Goal: Task Accomplishment & Management: Manage account settings

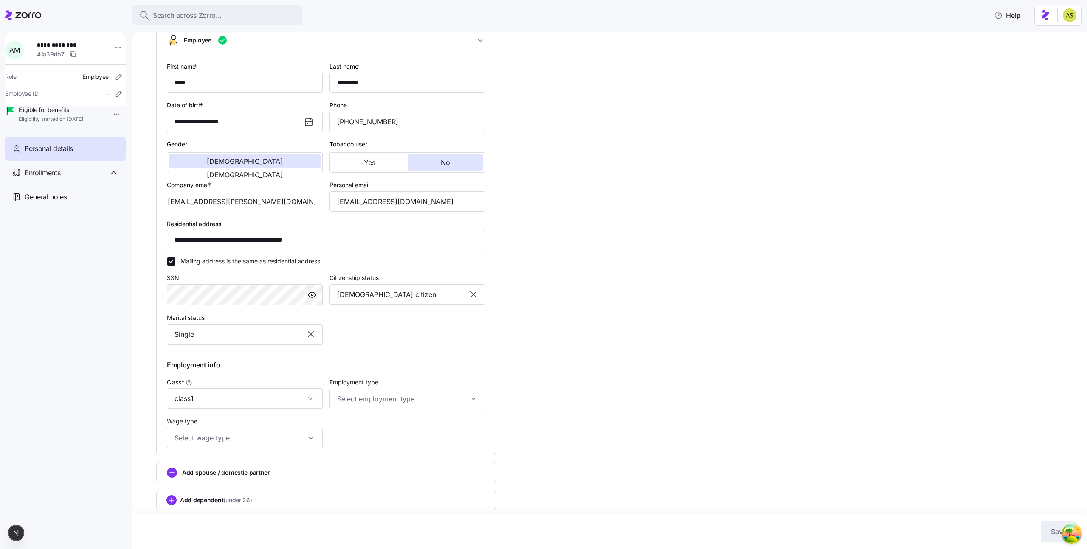
scroll to position [80, 0]
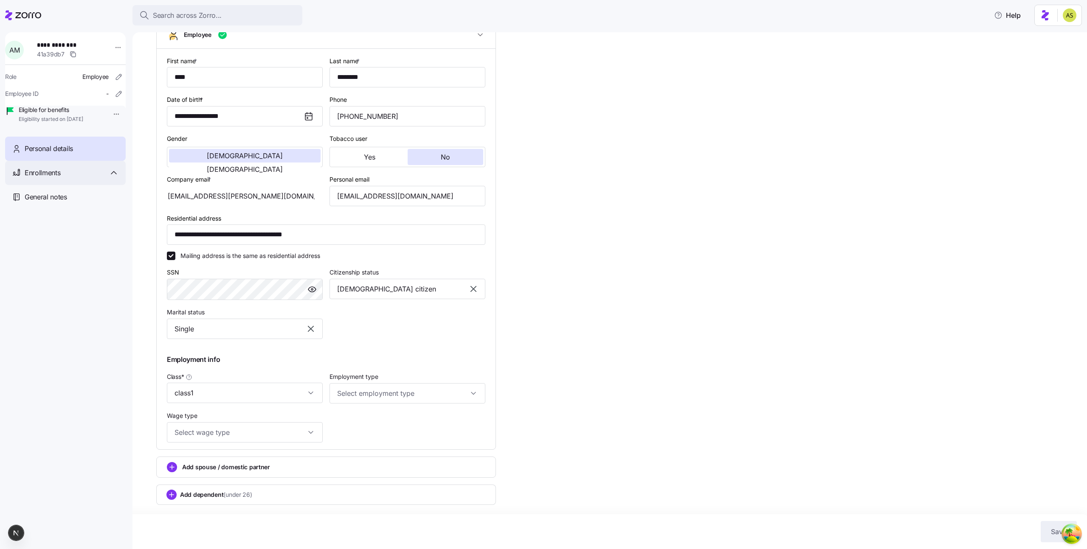
click at [114, 178] on icon at bounding box center [114, 173] width 10 height 10
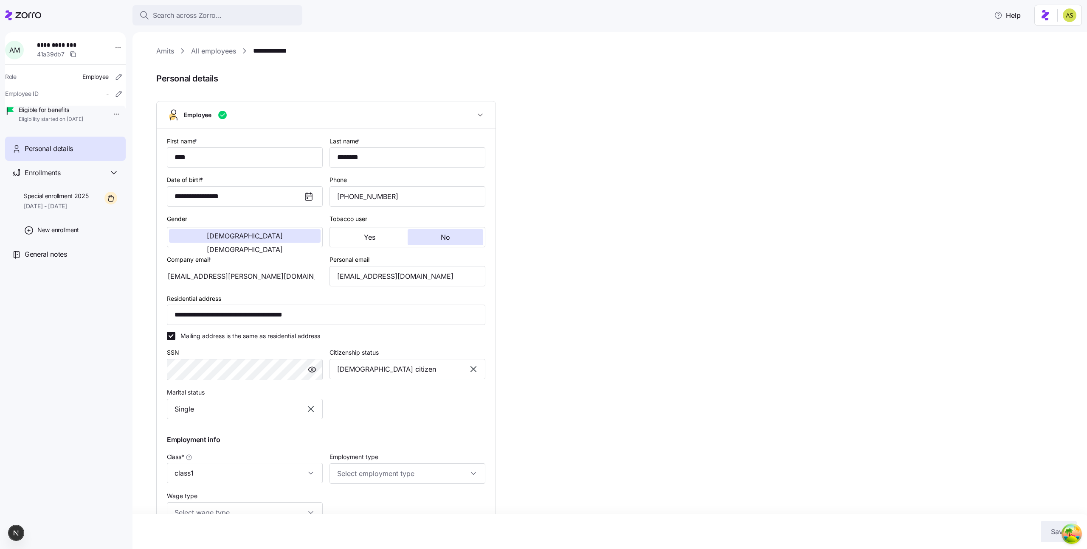
click at [35, 14] on icon at bounding box center [28, 15] width 26 height 6
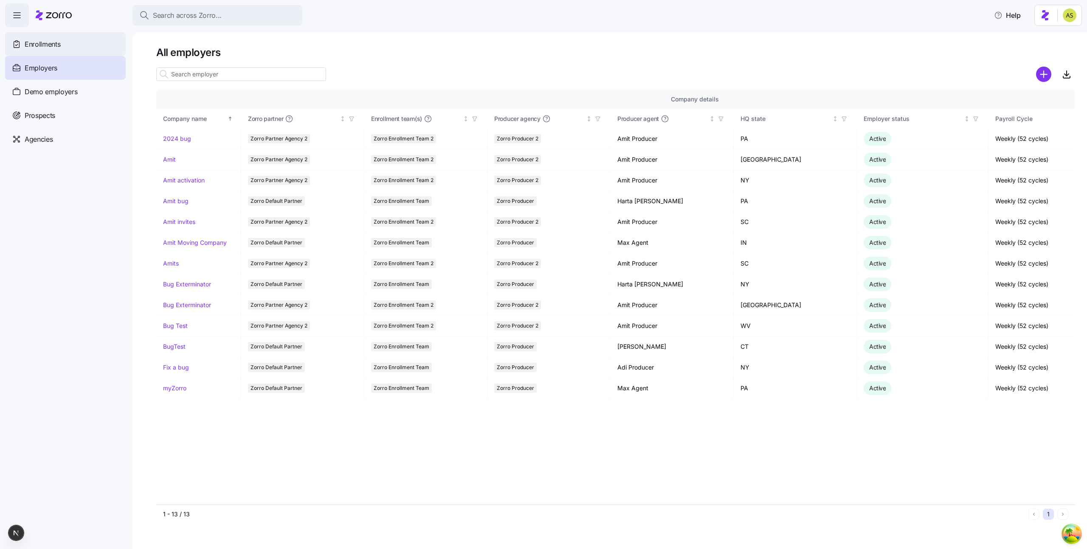
click at [78, 41] on div "Enrollments" at bounding box center [65, 44] width 121 height 24
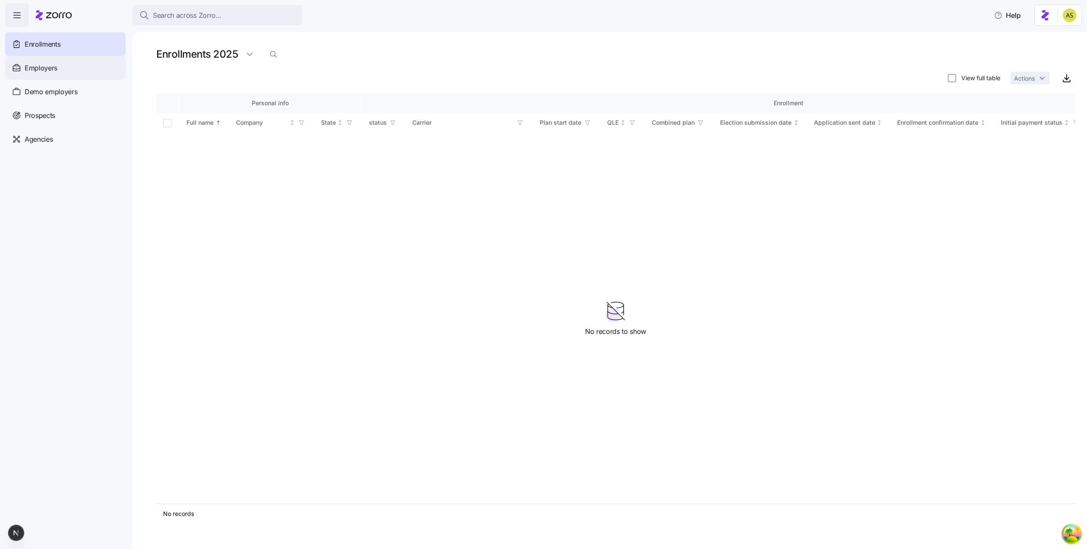
click at [89, 72] on div "Employers" at bounding box center [65, 68] width 121 height 24
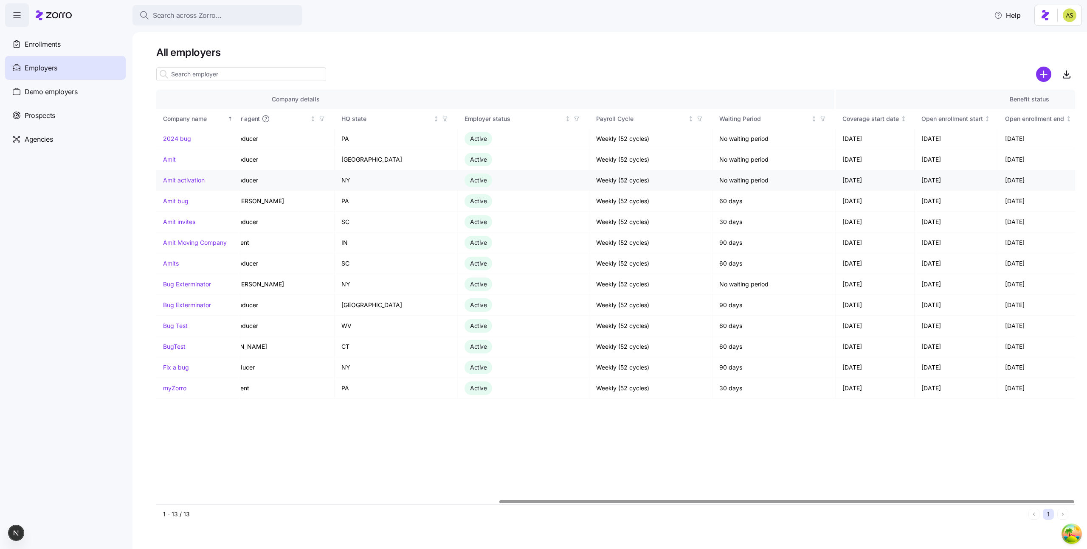
scroll to position [0, 547]
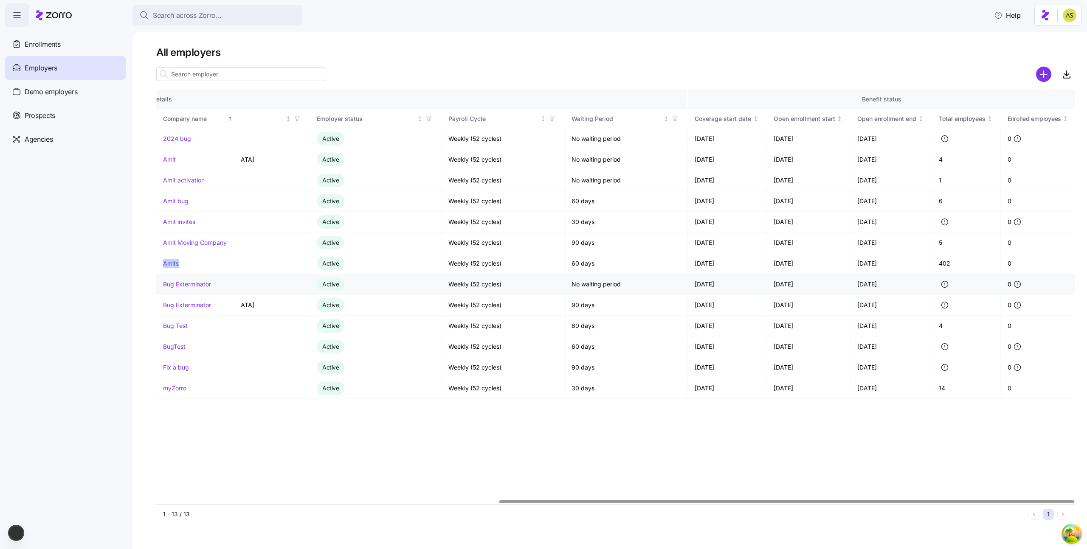
click at [180, 283] on link "Bug Exterminator" at bounding box center [187, 284] width 48 height 8
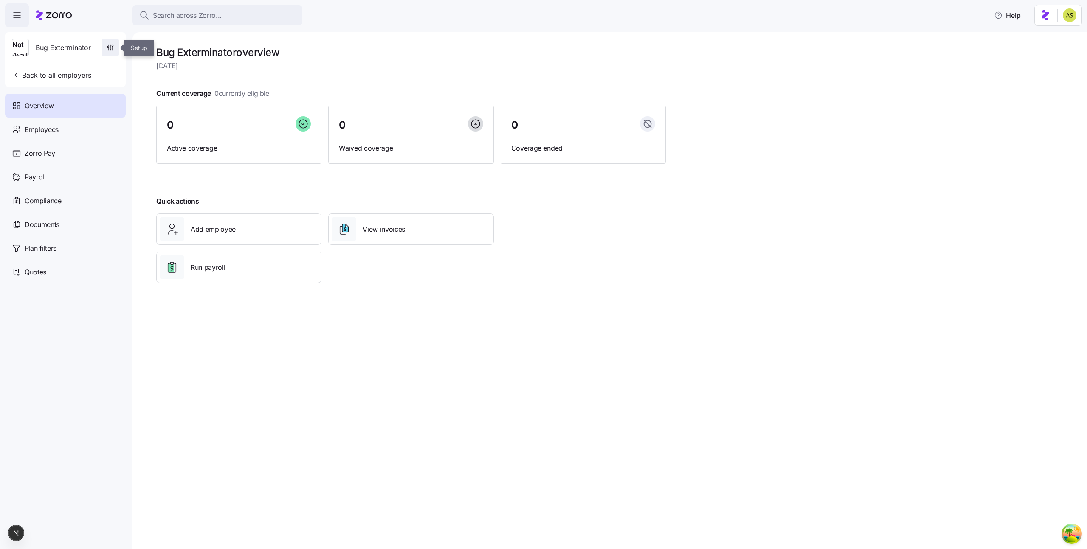
click at [108, 52] on span "button" at bounding box center [110, 47] width 16 height 16
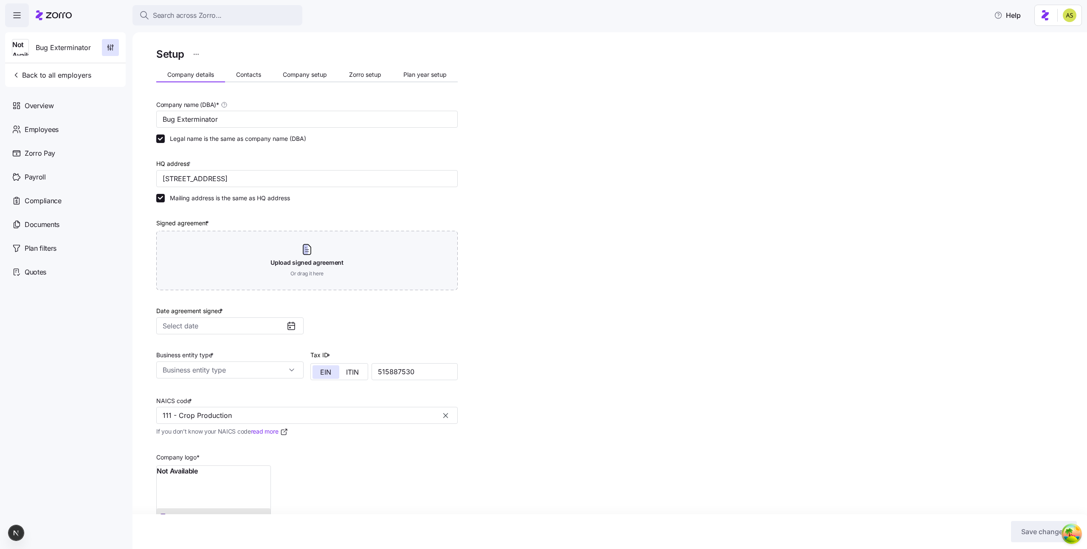
click at [196, 57] on html "Search across Zorro... Help Not Available Bug Exterminator Back to all employer…" at bounding box center [543, 272] width 1087 height 544
click at [180, 101] on div "Delete employer" at bounding box center [162, 103] width 78 height 14
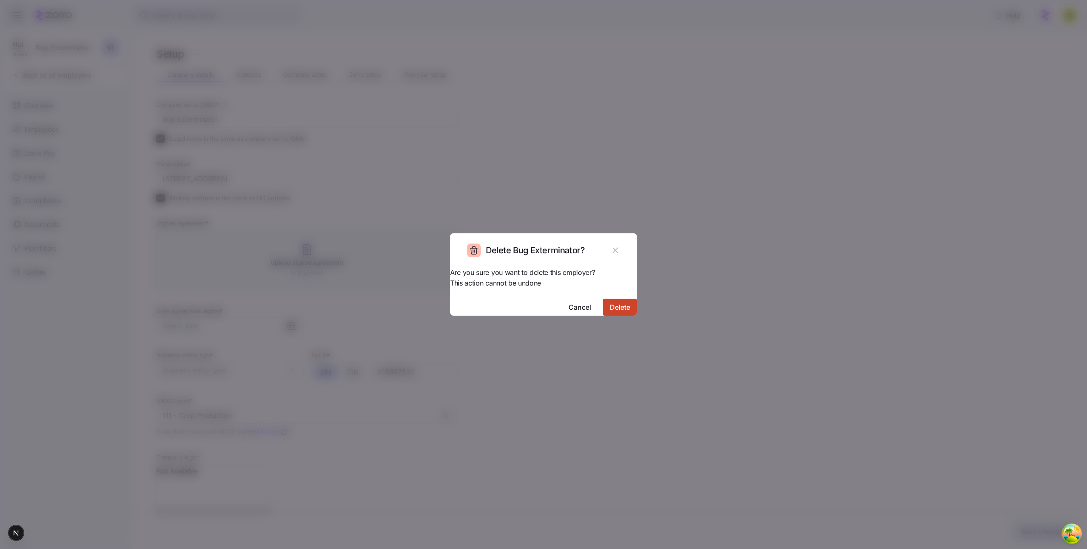
click at [610, 302] on span "Delete" at bounding box center [620, 307] width 20 height 10
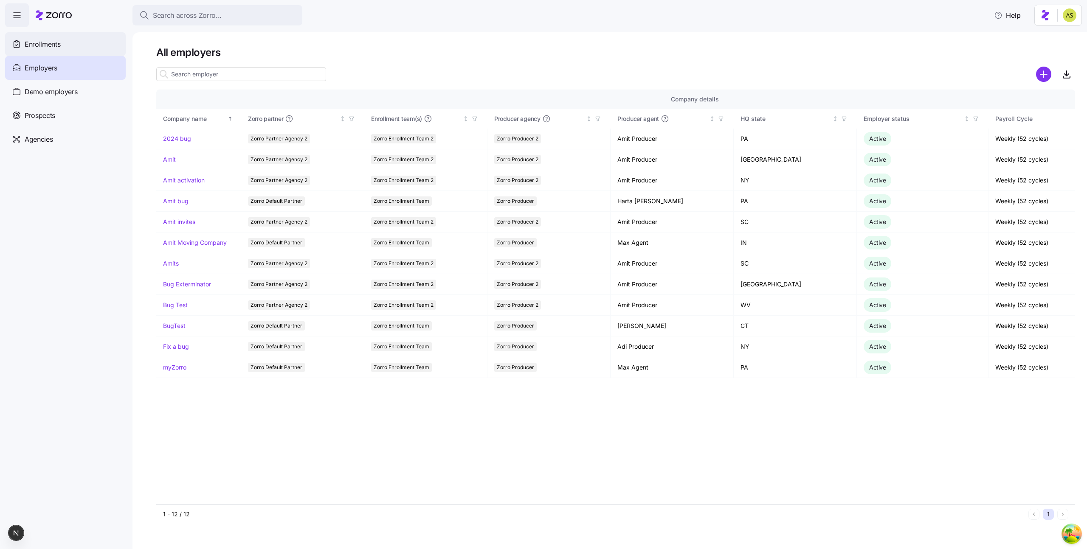
click at [57, 46] on span "Enrollments" at bounding box center [43, 44] width 36 height 11
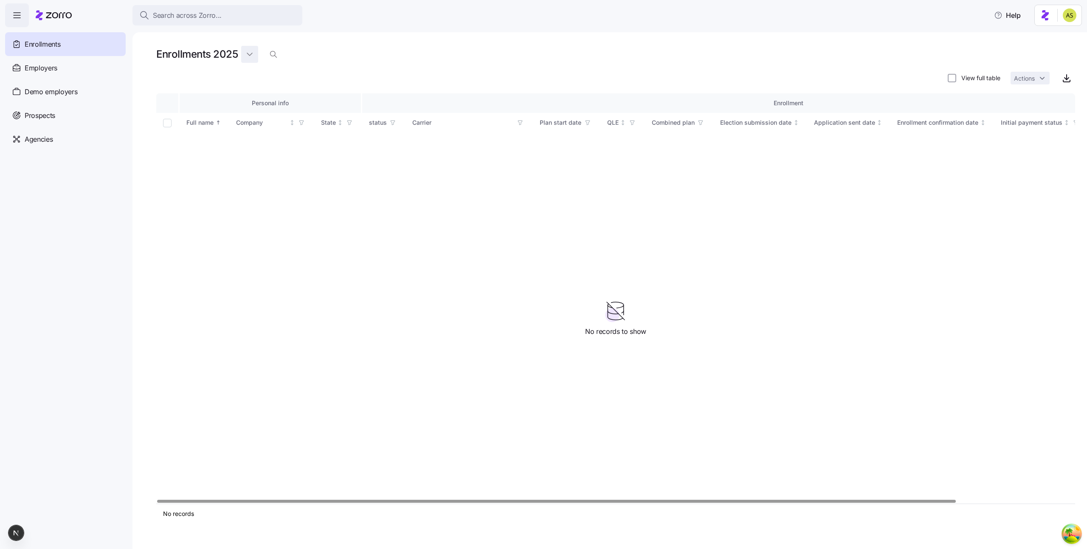
click at [244, 55] on html "Search across Zorro... Help Enrollments Employers Demo employers Prospects Demo…" at bounding box center [543, 272] width 1087 height 544
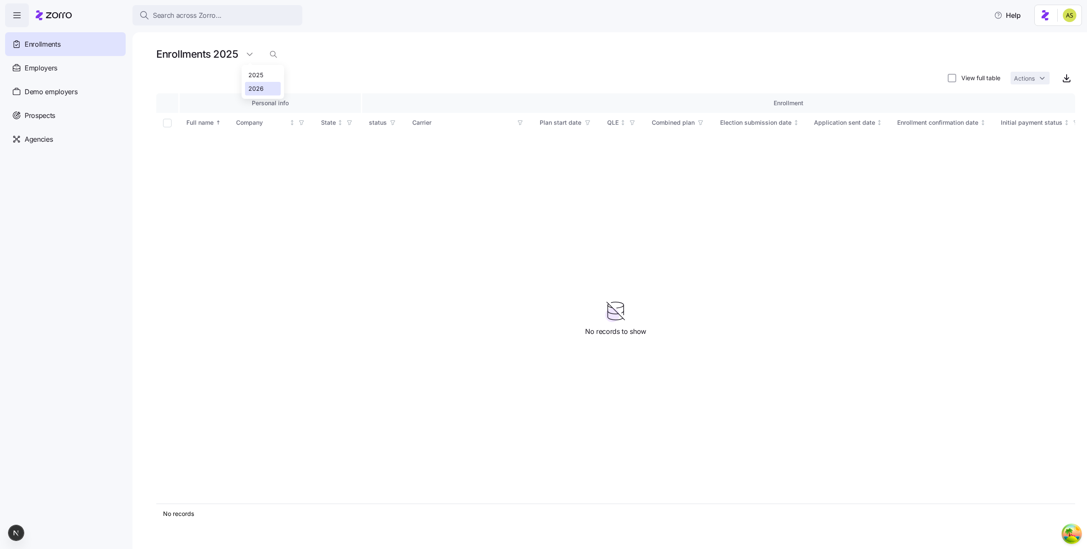
click at [260, 87] on div "2026" at bounding box center [255, 88] width 15 height 9
click at [253, 54] on html "Search across Zorro... Help Enrollments Employers Demo employers Prospects Demo…" at bounding box center [543, 272] width 1087 height 544
click at [257, 82] on div "2026" at bounding box center [263, 89] width 36 height 14
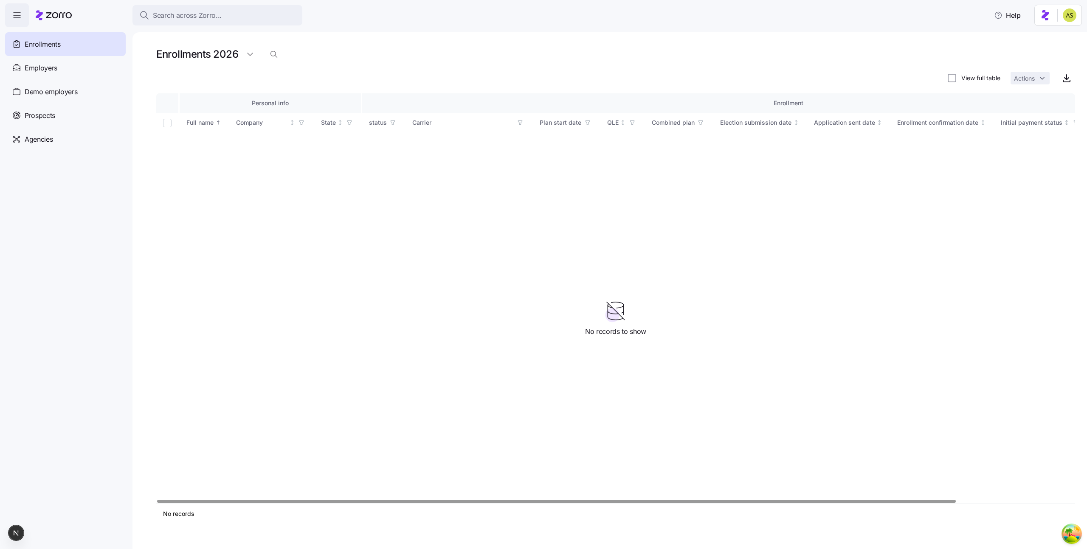
click at [338, 171] on div "Personal info Enrollment Full name Company State status Carrier Plan start date…" at bounding box center [615, 298] width 919 height 411
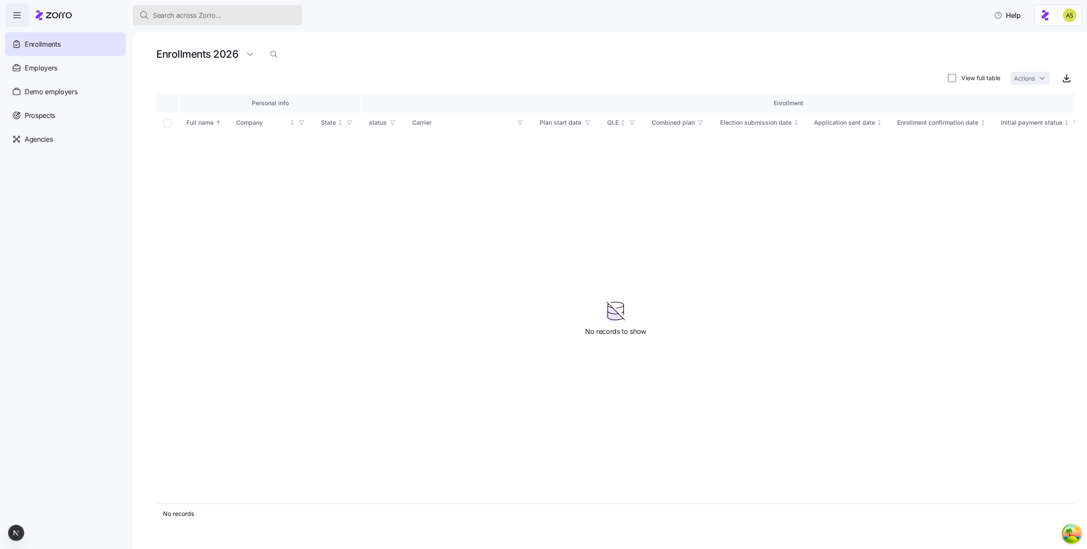
click at [180, 17] on span "Search across Zorro..." at bounding box center [187, 15] width 69 height 11
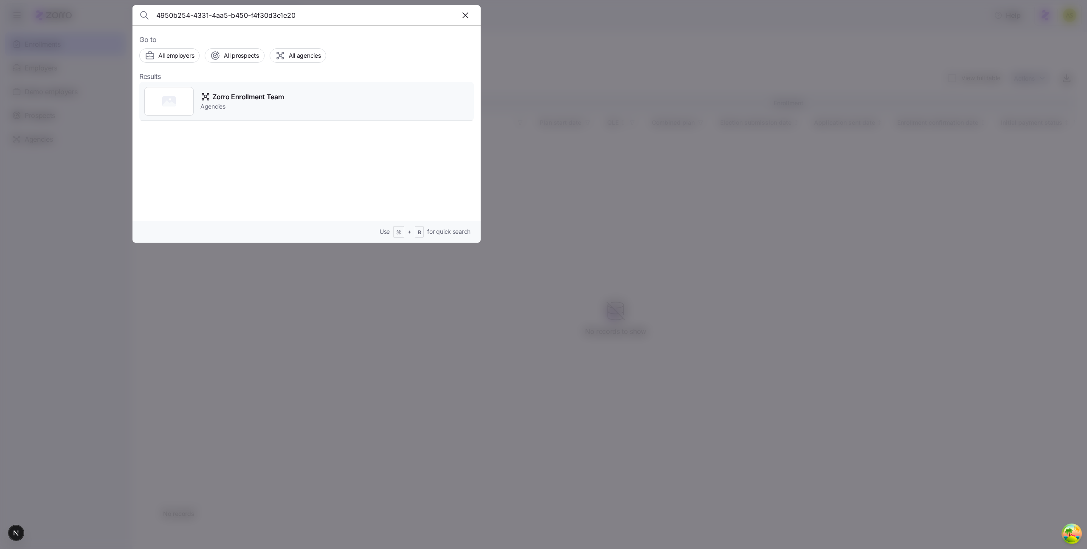
type input "4950b254-4331-4aa5-b450-f4f30d3e1e20"
click at [258, 100] on span "Zorro Enrollment Team" at bounding box center [247, 97] width 71 height 11
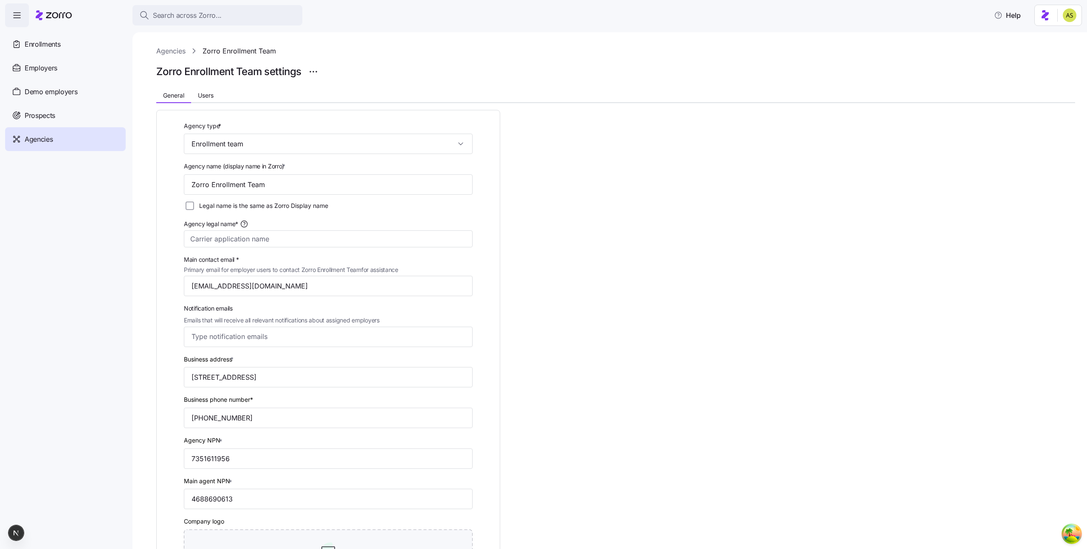
click at [62, 11] on icon at bounding box center [54, 15] width 36 height 10
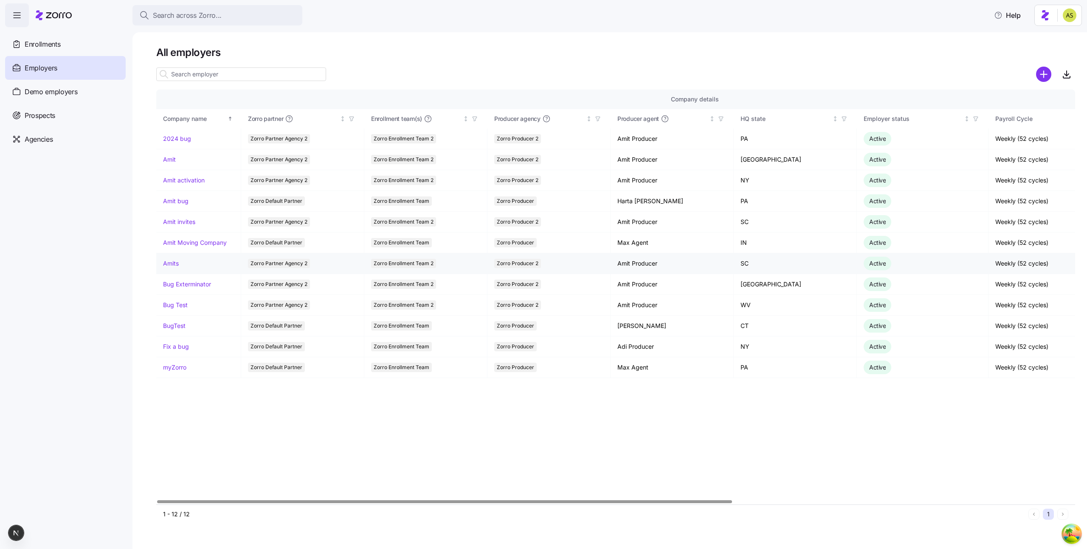
click at [169, 269] on td "Amits" at bounding box center [198, 263] width 85 height 21
click at [172, 267] on link "Amits" at bounding box center [171, 263] width 16 height 8
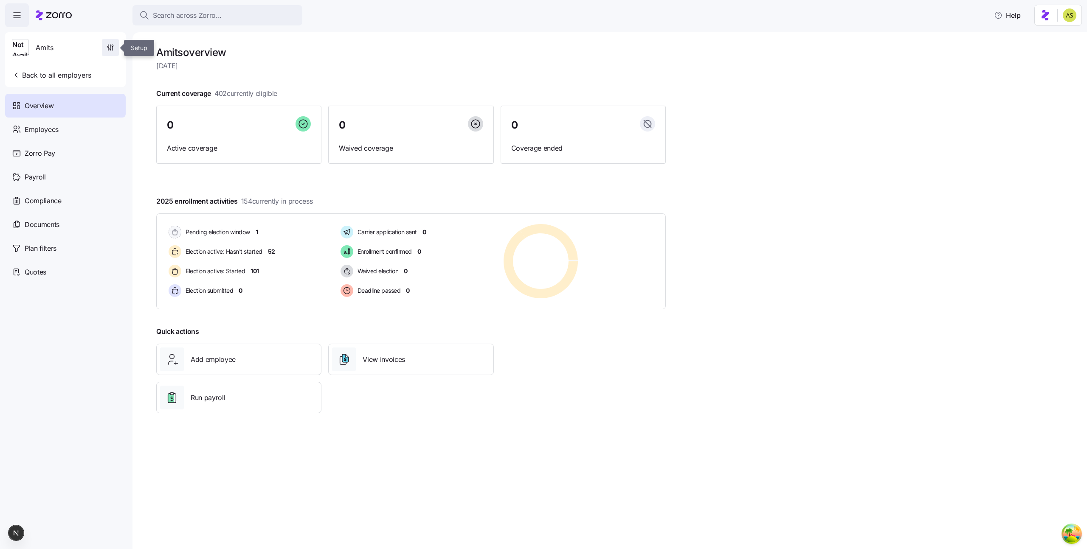
click at [109, 47] on icon "button" at bounding box center [107, 46] width 1 height 1
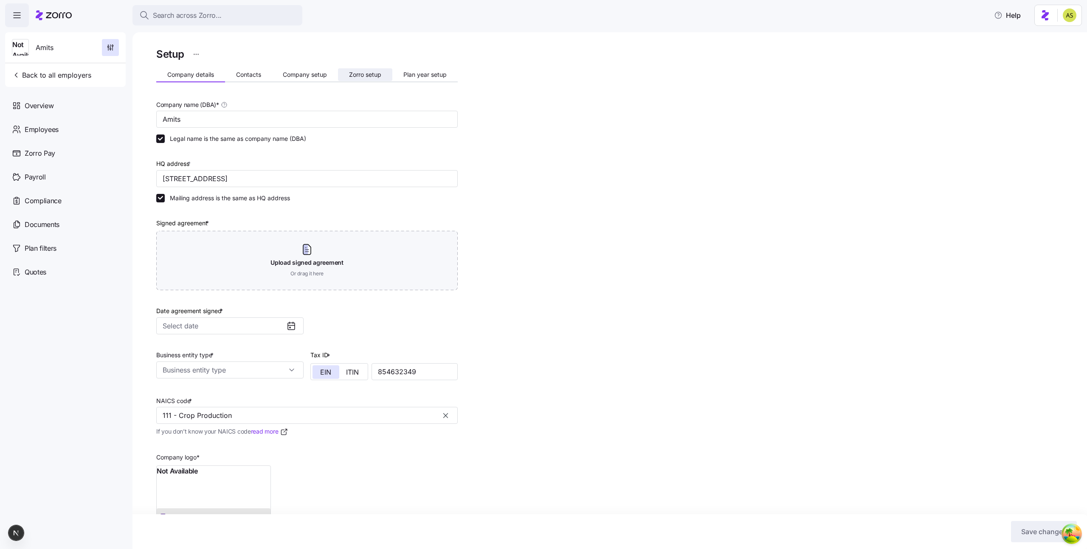
click at [379, 76] on span "Zorro setup" at bounding box center [365, 75] width 32 height 6
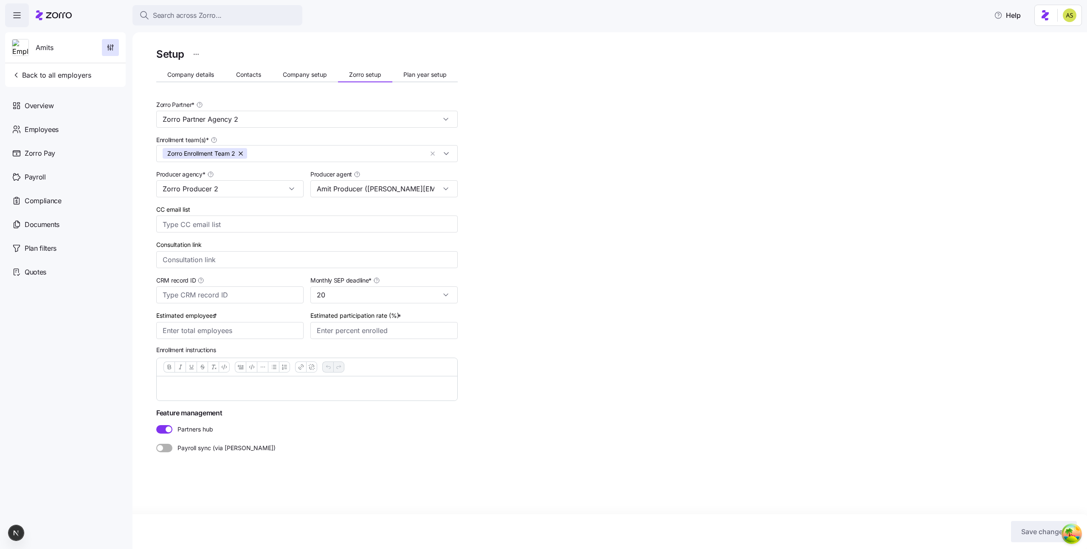
type input "Amit Producer (amit.s+secondproducer@myzorro.co)"
click at [277, 155] on input "Enrollment team(s) *" at bounding box center [337, 153] width 172 height 11
click at [233, 174] on div "Zorro Enrollment Team" at bounding box center [307, 175] width 289 height 10
click at [642, 270] on div "Setup Company details Contacts Company setup Zorro setup Plan year setup Zorro …" at bounding box center [615, 269] width 919 height 447
click at [529, 243] on div "Setup Company details Contacts Company setup Zorro setup Plan year setup Zorro …" at bounding box center [615, 269] width 919 height 447
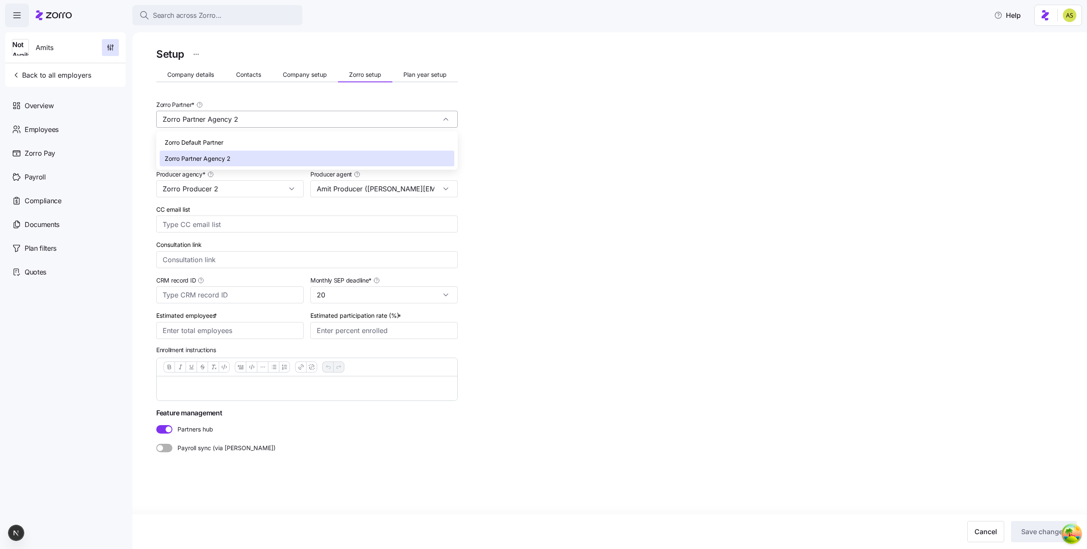
click at [244, 116] on input "Zorro Partner Agency 2" at bounding box center [306, 119] width 301 height 17
click at [224, 143] on div "Zorro Default Partner" at bounding box center [307, 143] width 295 height 16
type input "Zorro Default Partner"
click at [237, 156] on button "button" at bounding box center [236, 153] width 12 height 11
click at [560, 170] on div "Setup Company details Contacts Company setup Zorro setup Plan year setup Zorro …" at bounding box center [615, 269] width 919 height 447
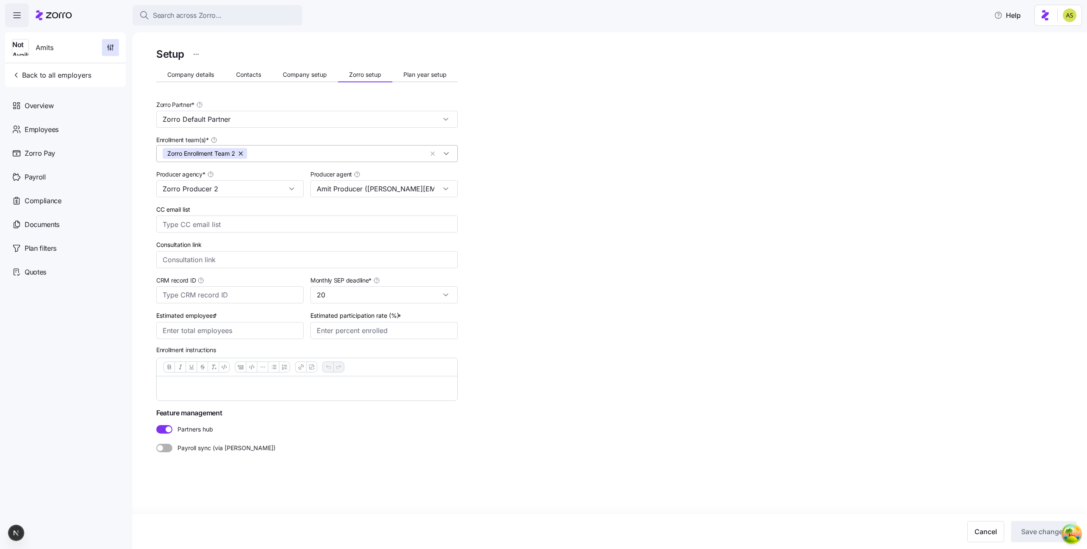
click at [370, 341] on div "Setup Company details Contacts Company setup Zorro setup Plan year setup Zorro …" at bounding box center [306, 269] width 301 height 447
click at [373, 331] on input "Estimated participation rate (%) *" at bounding box center [383, 330] width 147 height 17
type input "50%"
click at [256, 338] on input "Estimated employees *" at bounding box center [229, 330] width 147 height 17
type input "300"
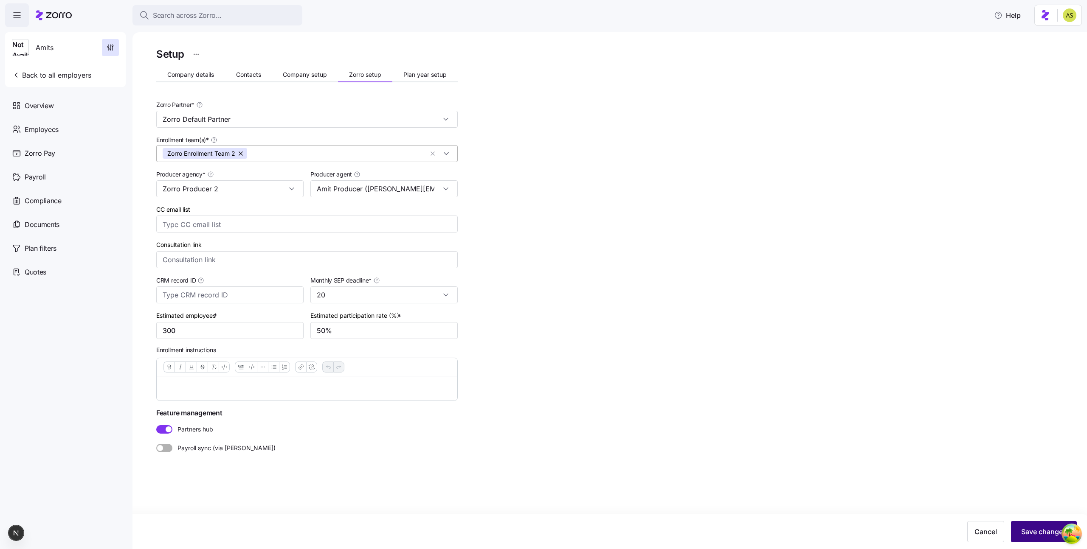
click at [1053, 538] on button "Save changes" at bounding box center [1044, 531] width 66 height 21
click at [267, 154] on input "Enrollment team(s) *" at bounding box center [337, 153] width 172 height 11
click at [227, 184] on div "Zorro Enrollment Team 2" at bounding box center [306, 190] width 297 height 15
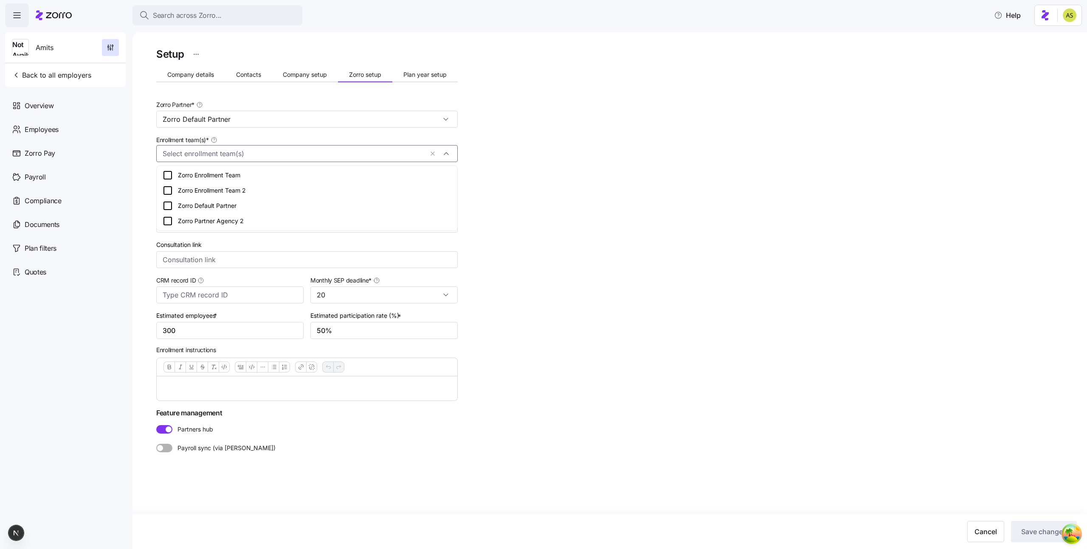
click at [221, 175] on div "Zorro Enrollment Team" at bounding box center [307, 175] width 289 height 10
click at [221, 192] on div "Zorro Enrollment Team 2" at bounding box center [307, 191] width 289 height 10
click at [633, 266] on div "Setup Company details Contacts Company setup Zorro setup Plan year setup Zorro …" at bounding box center [615, 269] width 919 height 447
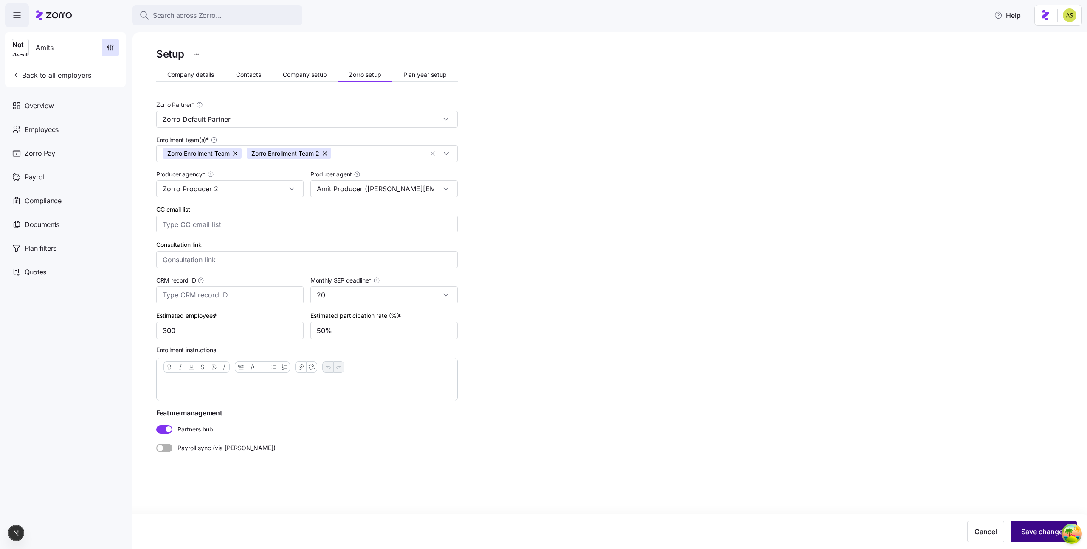
click at [1035, 529] on span "Save changes" at bounding box center [1043, 532] width 45 height 10
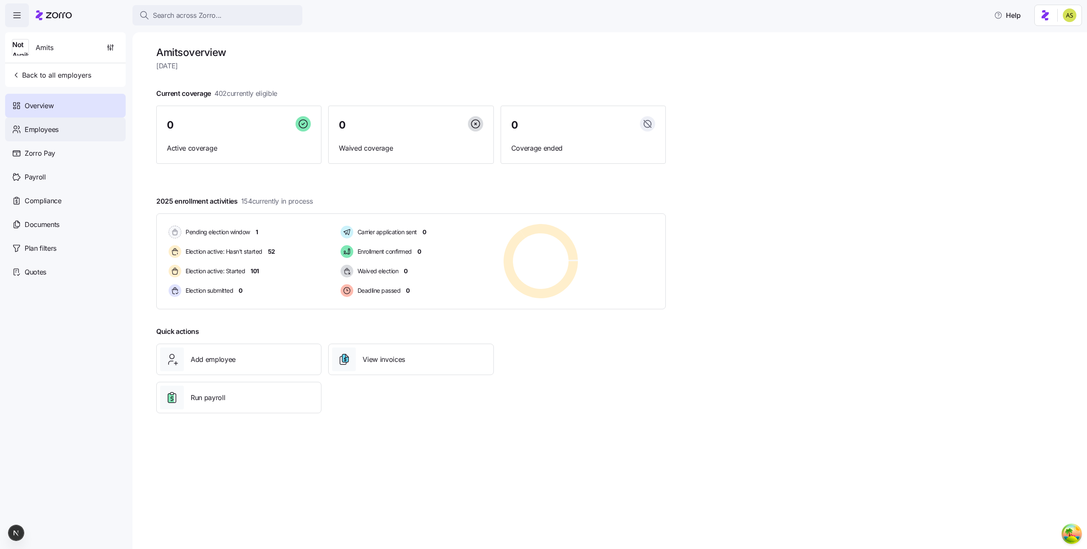
click at [86, 129] on div "Employees" at bounding box center [65, 130] width 121 height 24
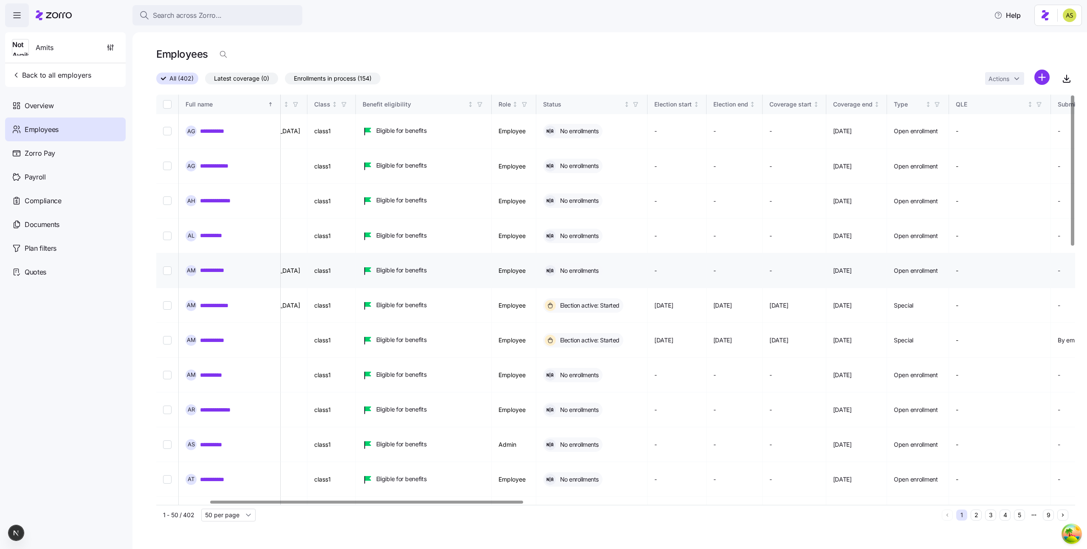
scroll to position [0, 237]
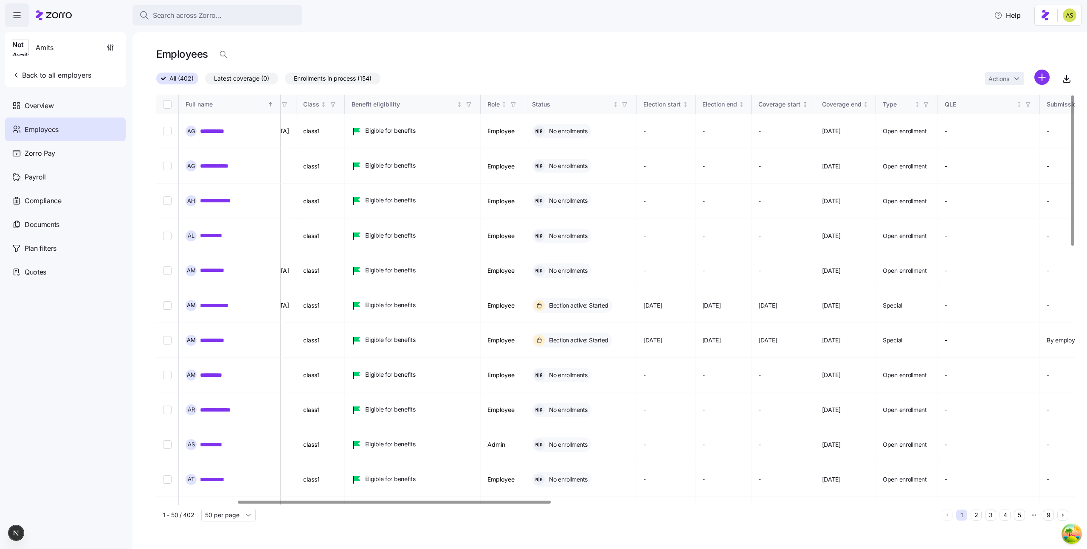
click at [808, 104] on icon "Not sorted" at bounding box center [805, 104] width 6 height 6
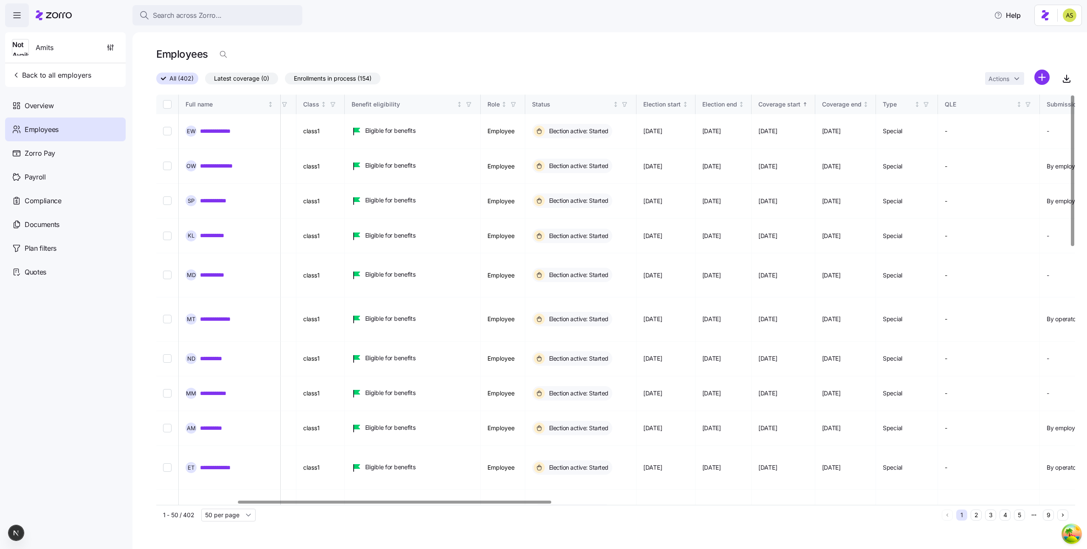
click at [815, 104] on th "Coverage start" at bounding box center [783, 105] width 64 height 20
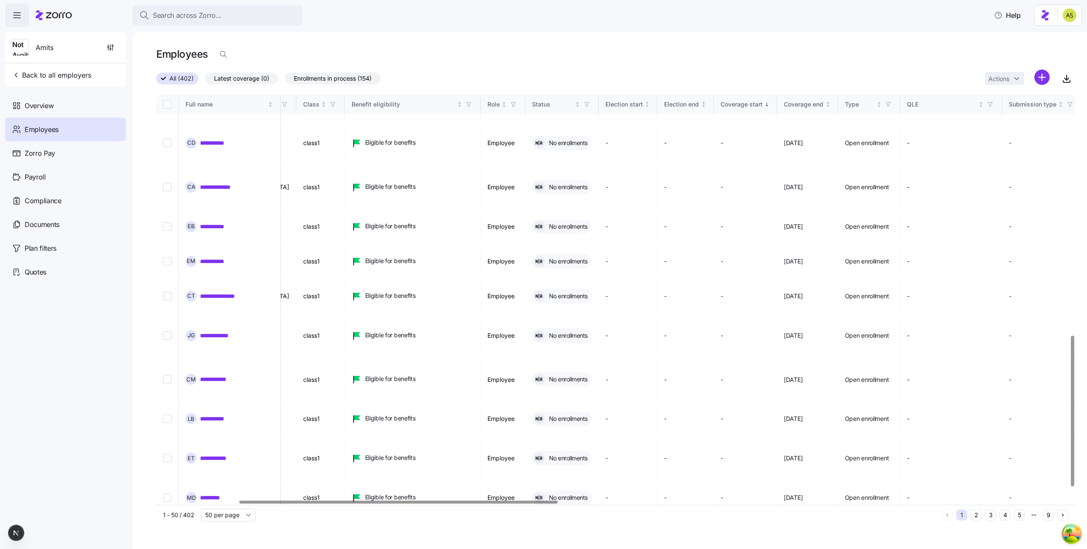
scroll to position [691, 237]
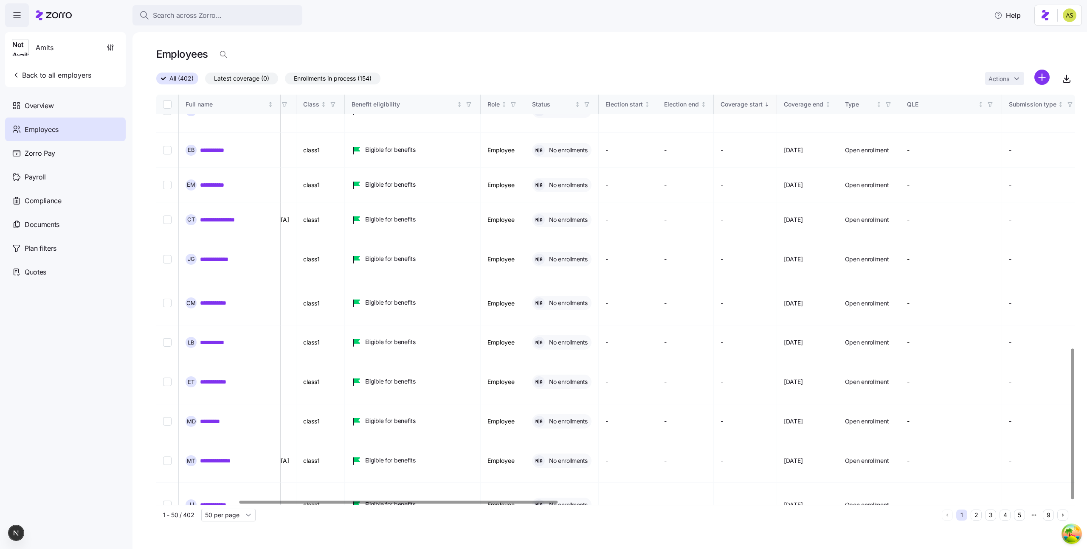
click at [1001, 517] on button "4" at bounding box center [1004, 515] width 11 height 11
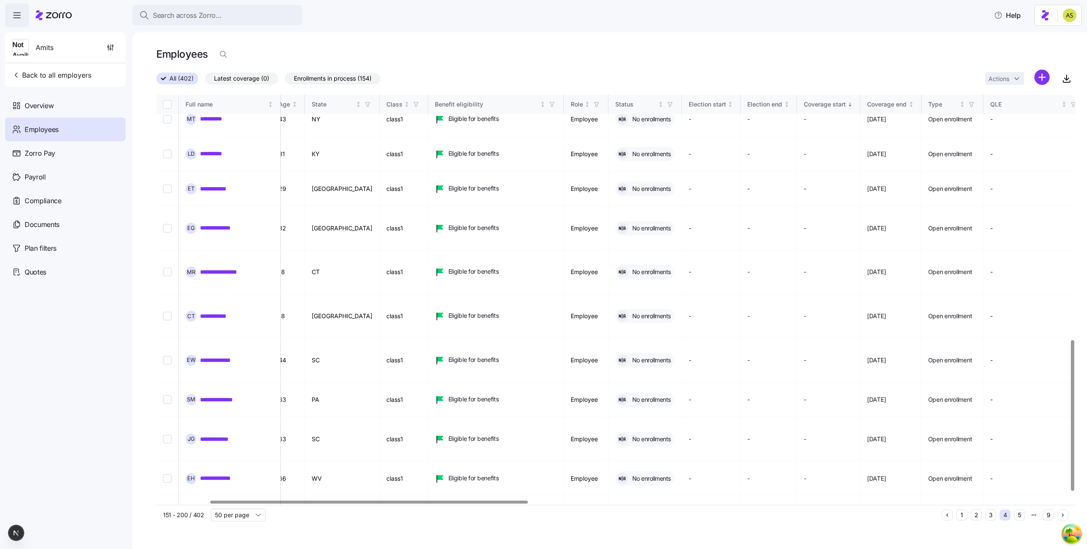
scroll to position [691, 154]
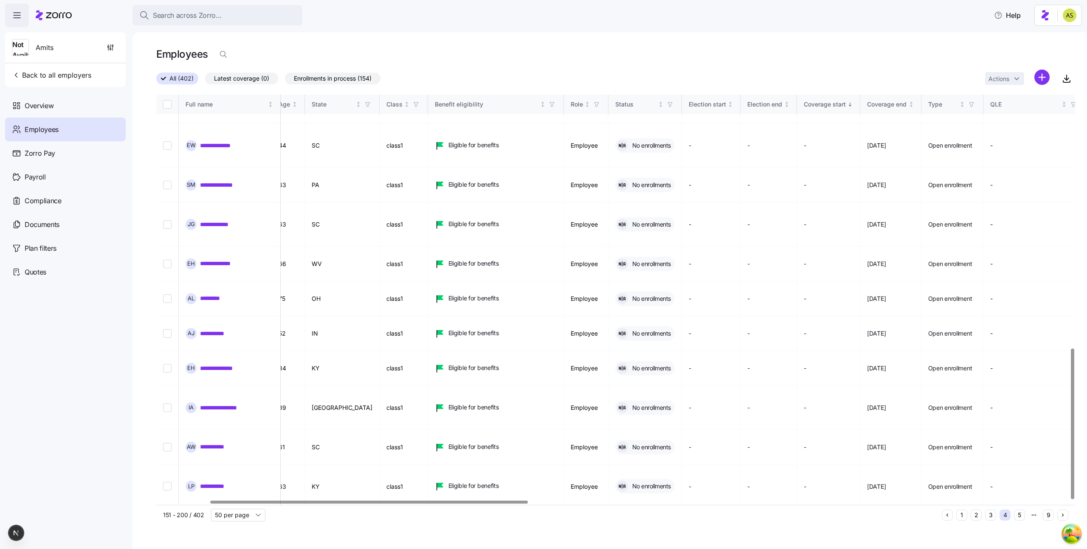
click at [1046, 513] on button "9" at bounding box center [1048, 515] width 11 height 11
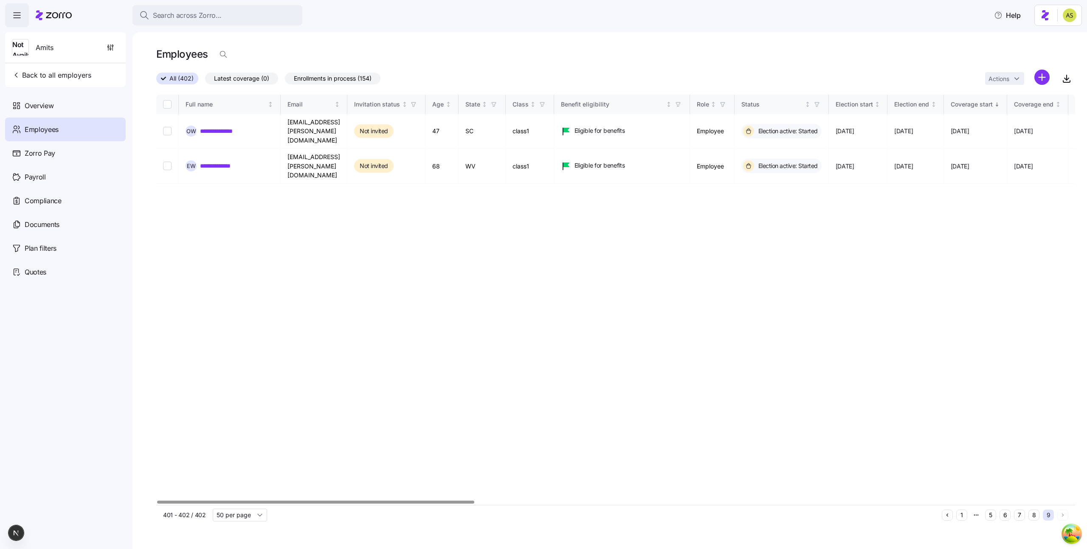
click at [1023, 517] on button "7" at bounding box center [1019, 515] width 11 height 11
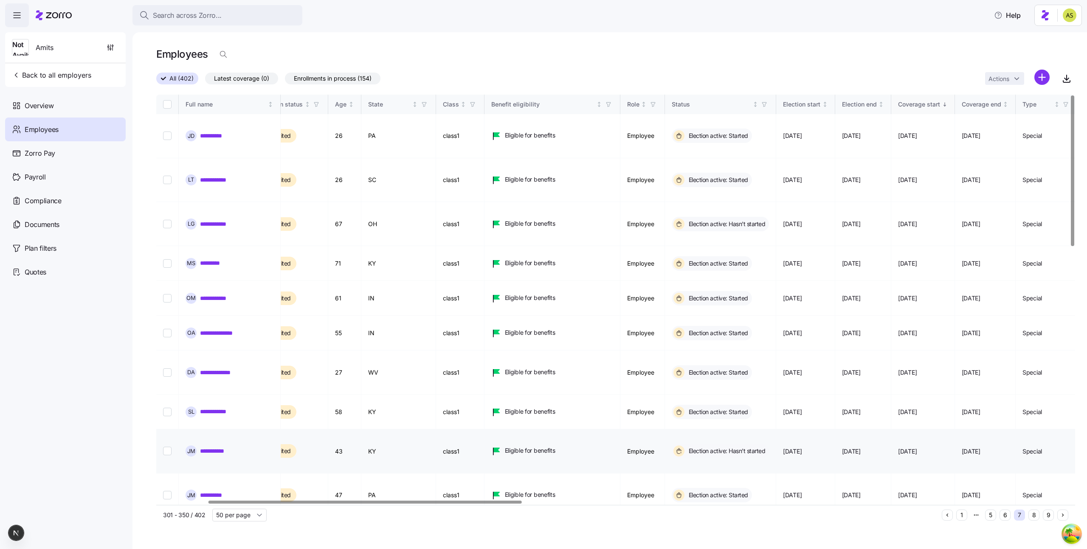
scroll to position [0, 183]
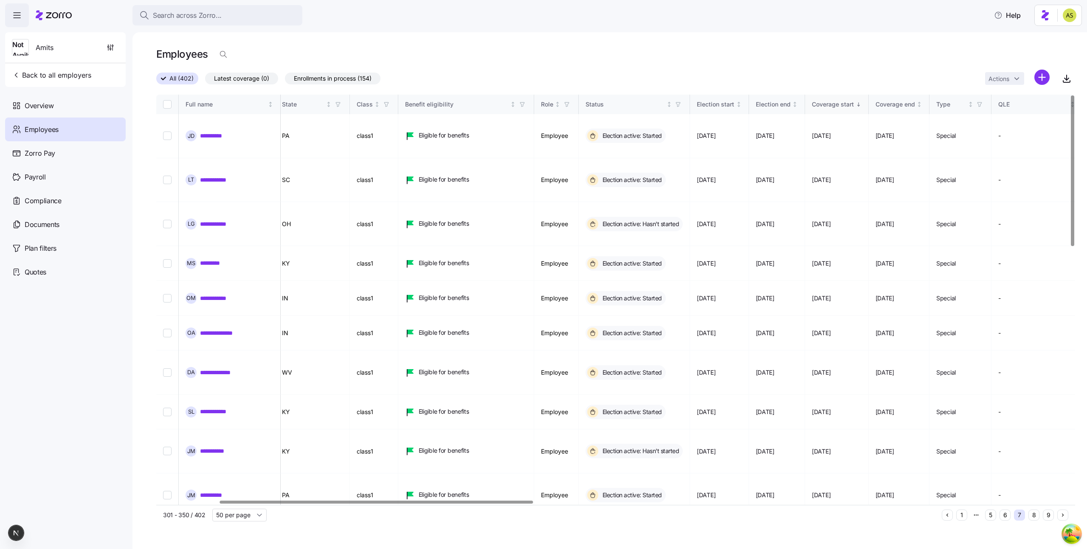
click at [1007, 514] on button "6" at bounding box center [1004, 515] width 11 height 11
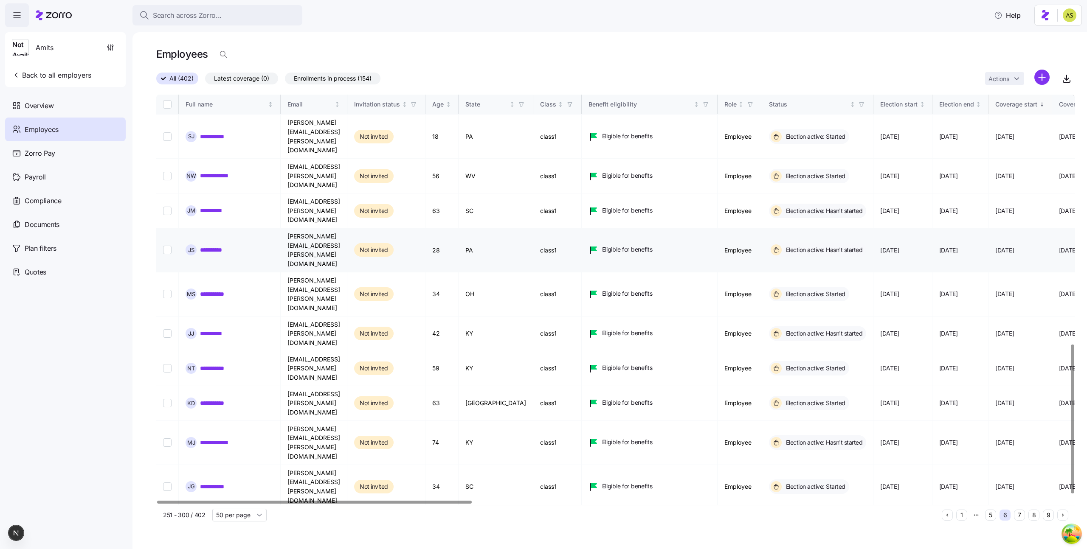
scroll to position [703, 0]
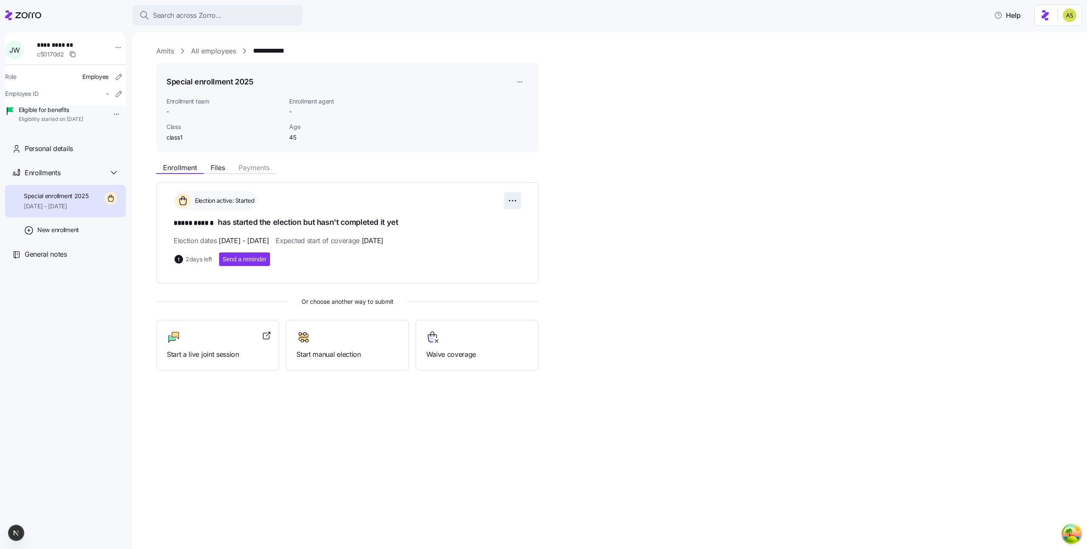
click at [513, 194] on html "**********" at bounding box center [543, 272] width 1087 height 544
click at [525, 85] on html "**********" at bounding box center [543, 272] width 1087 height 544
click at [524, 84] on html "**********" at bounding box center [543, 272] width 1087 height 544
click at [529, 112] on div "Assign enrollment" at bounding box center [542, 116] width 49 height 9
type input "Zorro Enrollment Team 2"
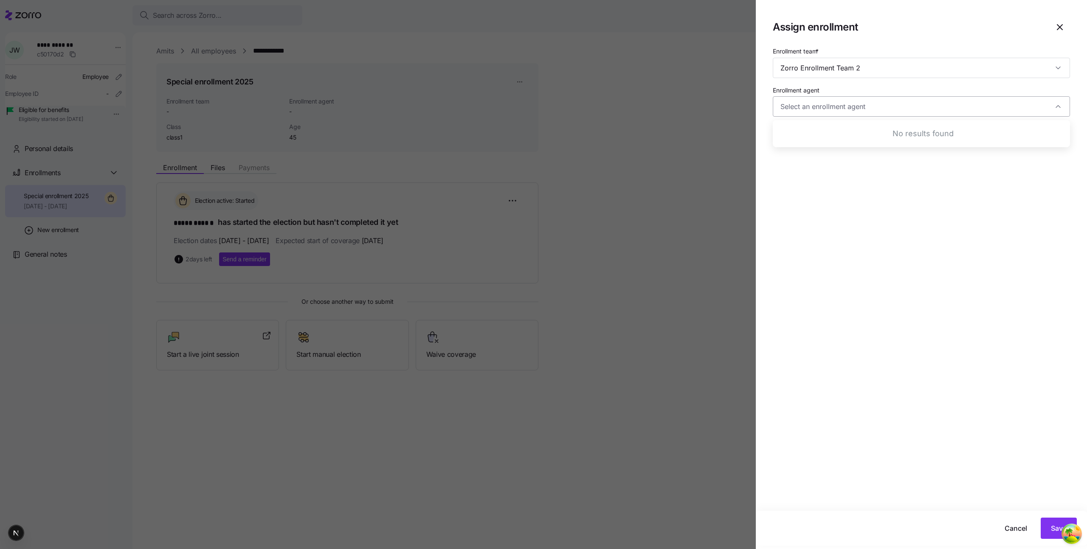
click at [829, 104] on input "Enrollment agent" at bounding box center [921, 106] width 297 height 20
click at [835, 70] on input "Zorro Enrollment Team 2" at bounding box center [921, 68] width 297 height 20
click at [978, 73] on input "Zorro Enrollment Team 2" at bounding box center [921, 68] width 297 height 20
click at [1062, 69] on div "Zorro Enrollment Team 2" at bounding box center [921, 68] width 297 height 20
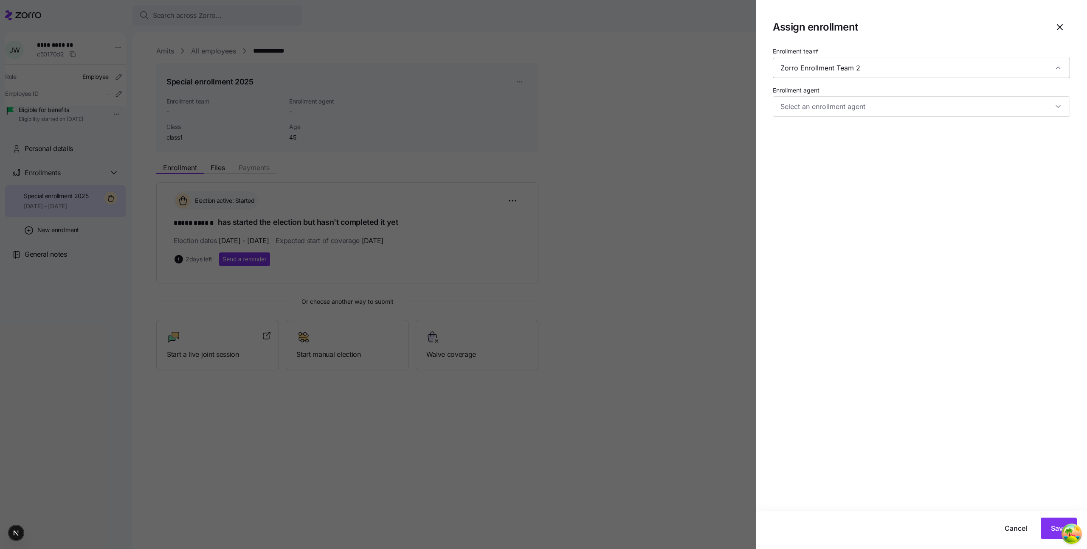
click at [1062, 69] on div "Zorro Enrollment Team 2" at bounding box center [921, 68] width 297 height 20
click at [1056, 107] on div at bounding box center [921, 106] width 297 height 20
click at [926, 214] on div "Enrollment team * Zorro Enrollment Team 2 Enrollment agent" at bounding box center [921, 278] width 331 height 465
click at [1051, 526] on span "Save" at bounding box center [1059, 528] width 16 height 10
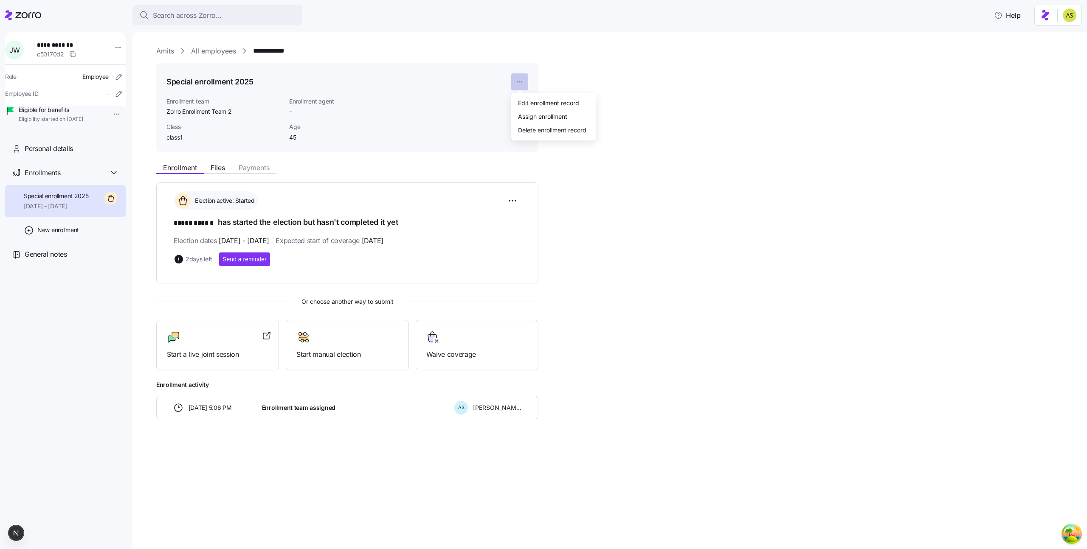
click at [525, 82] on html "**********" at bounding box center [543, 272] width 1087 height 544
click at [531, 114] on div "Assign enrollment" at bounding box center [542, 116] width 49 height 9
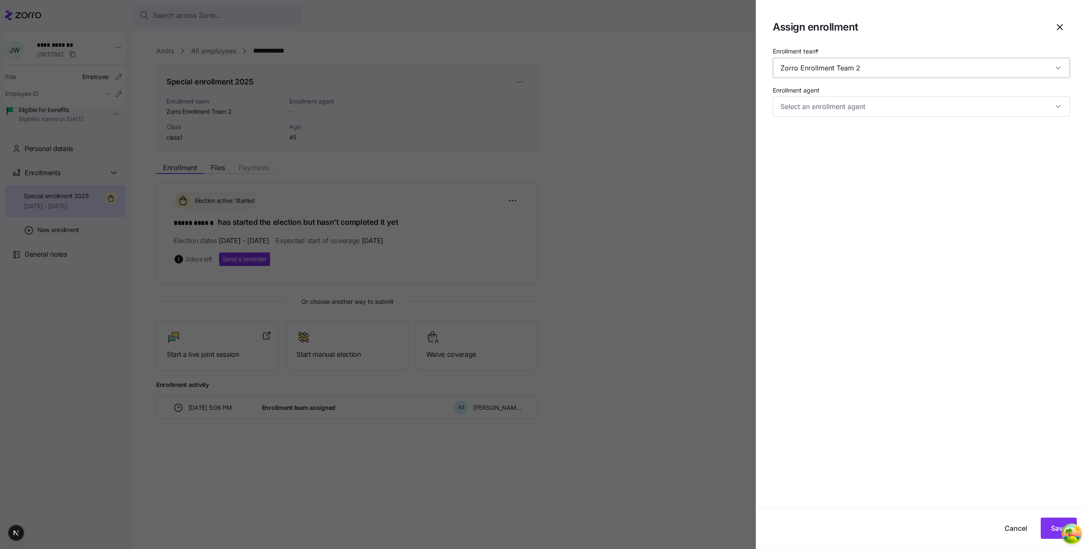
click at [824, 69] on input "Zorro Enrollment Team 2" at bounding box center [921, 68] width 297 height 20
click at [983, 69] on input "Zorro Enrollment Team 2" at bounding box center [921, 68] width 297 height 20
click at [1060, 66] on div "Zorro Enrollment Team 2" at bounding box center [921, 68] width 297 height 20
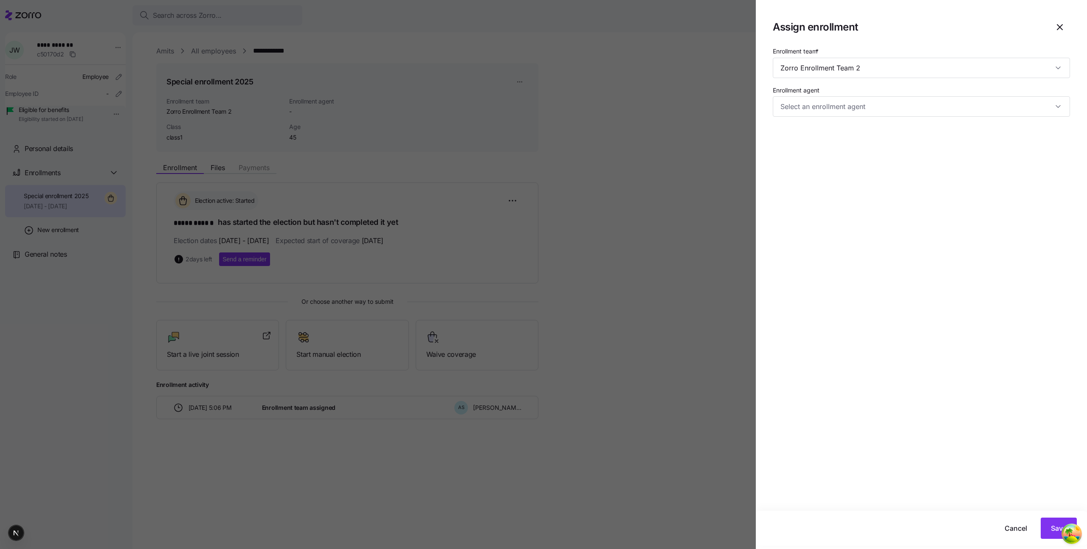
click at [177, 104] on div at bounding box center [543, 274] width 1087 height 549
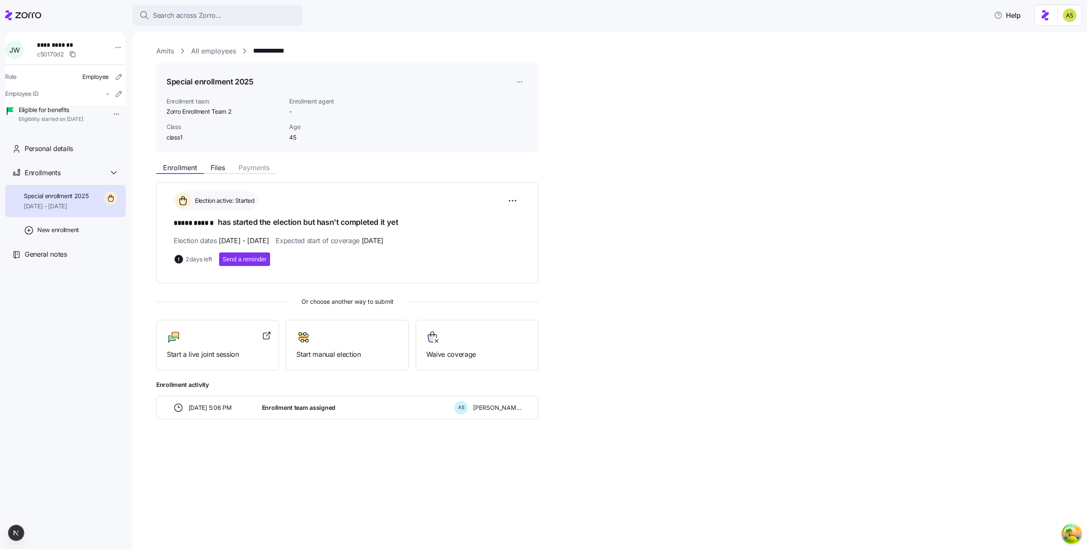
click at [520, 80] on html "**********" at bounding box center [543, 272] width 1087 height 544
click at [532, 112] on div "Assign enrollment" at bounding box center [542, 116] width 49 height 9
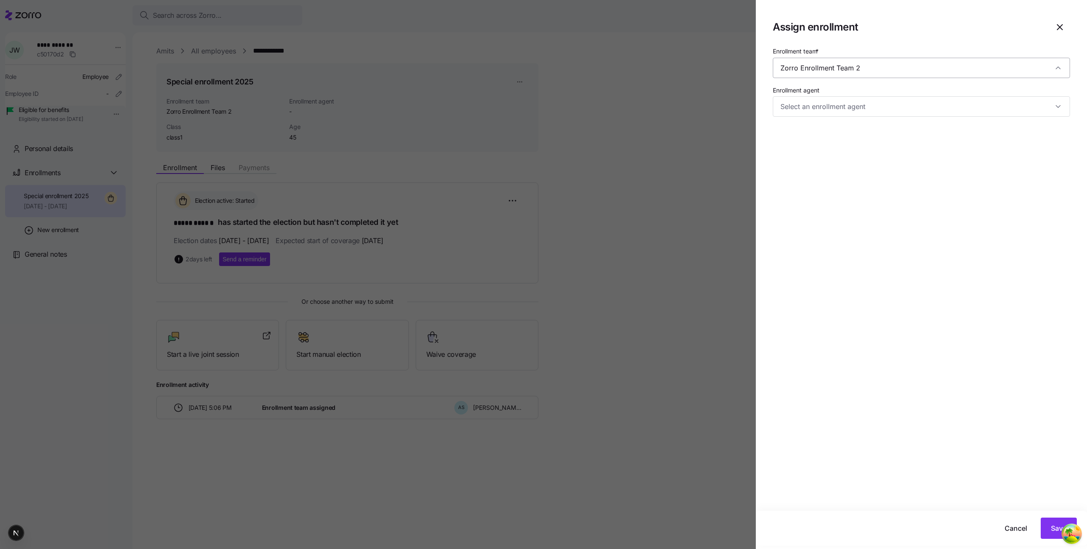
click at [833, 67] on input "Zorro Enrollment Team 2" at bounding box center [921, 68] width 297 height 20
click at [912, 73] on input "Zorro Enrollment Team 2" at bounding box center [921, 68] width 297 height 20
click at [1065, 69] on input "Zorro Enrollment Team 2" at bounding box center [921, 68] width 297 height 20
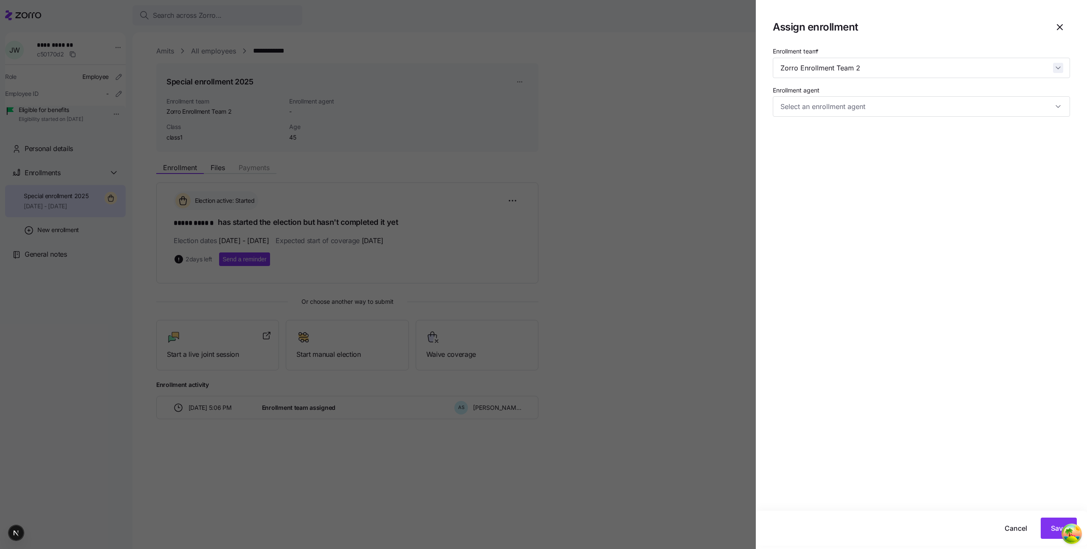
click at [1058, 69] on div "Zorro Enrollment Team 2" at bounding box center [921, 68] width 297 height 20
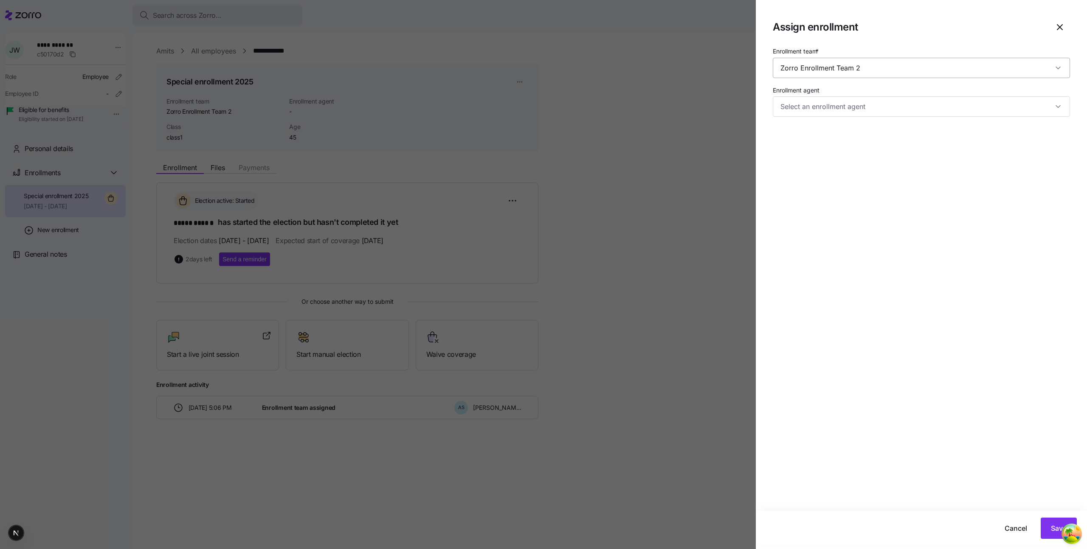
click at [925, 65] on input "Zorro Enrollment Team 2" at bounding box center [921, 68] width 297 height 20
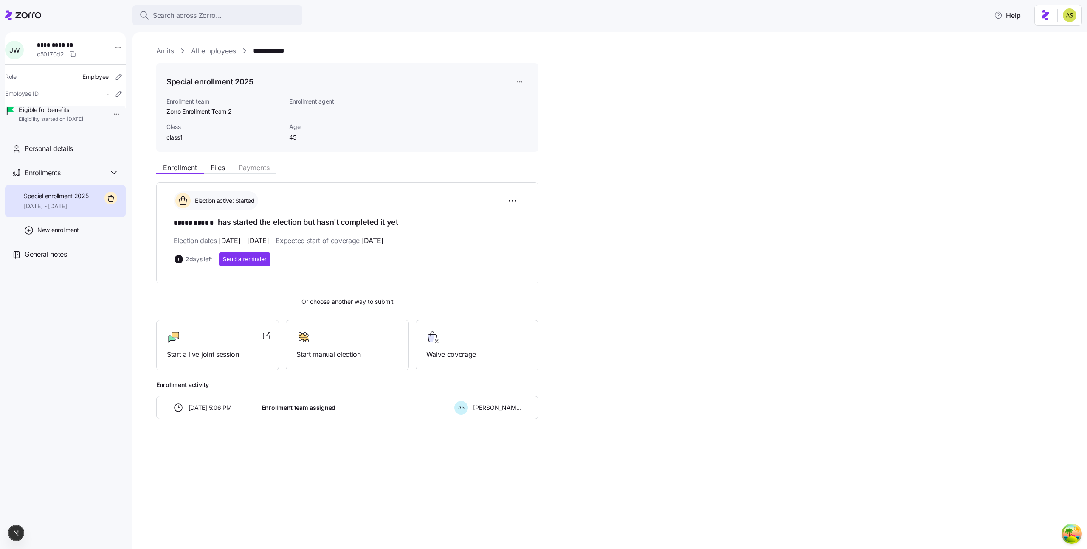
click at [525, 79] on html "**********" at bounding box center [543, 272] width 1087 height 544
click at [528, 118] on div "Assign enrollment" at bounding box center [542, 116] width 49 height 9
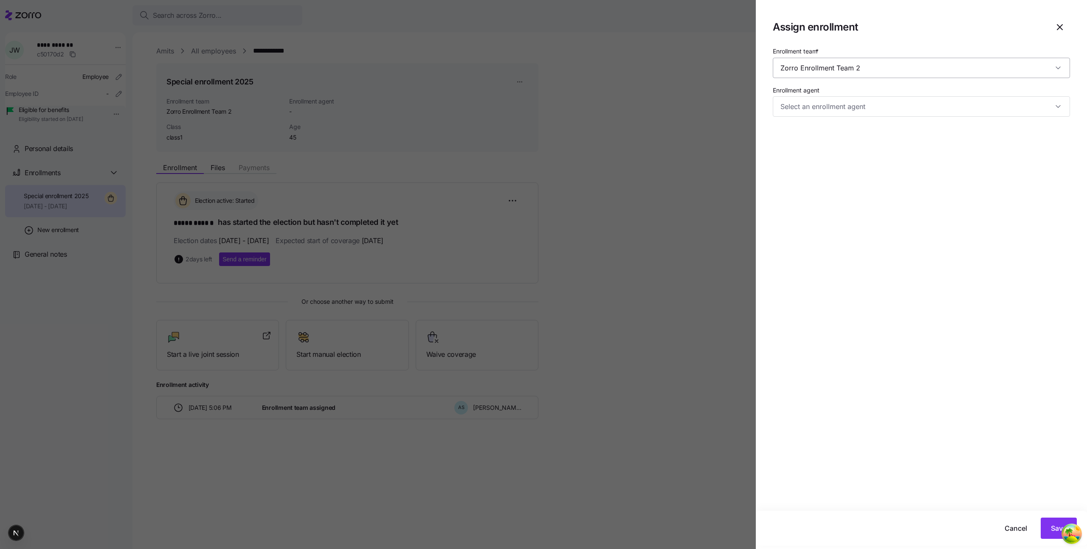
click at [814, 74] on input "Zorro Enrollment Team 2" at bounding box center [921, 68] width 297 height 20
click at [818, 95] on span "Zorro Enrollment Team" at bounding box center [814, 93] width 62 height 9
type input "Zorro Enrollment Team"
click at [1057, 529] on span "Save" at bounding box center [1059, 528] width 16 height 10
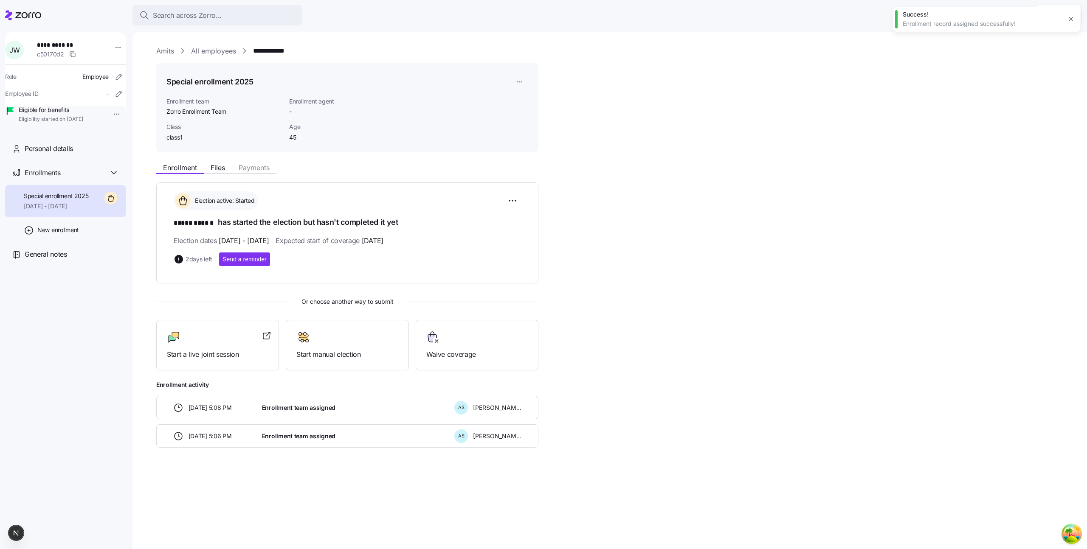
click at [37, 14] on icon at bounding box center [23, 15] width 36 height 10
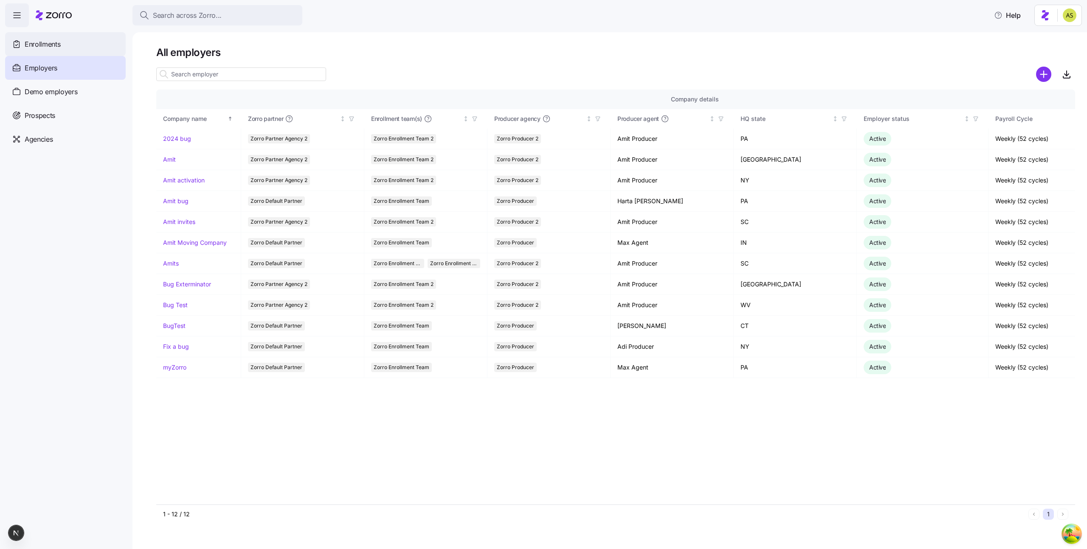
click at [42, 37] on div "Enrollments" at bounding box center [65, 44] width 121 height 24
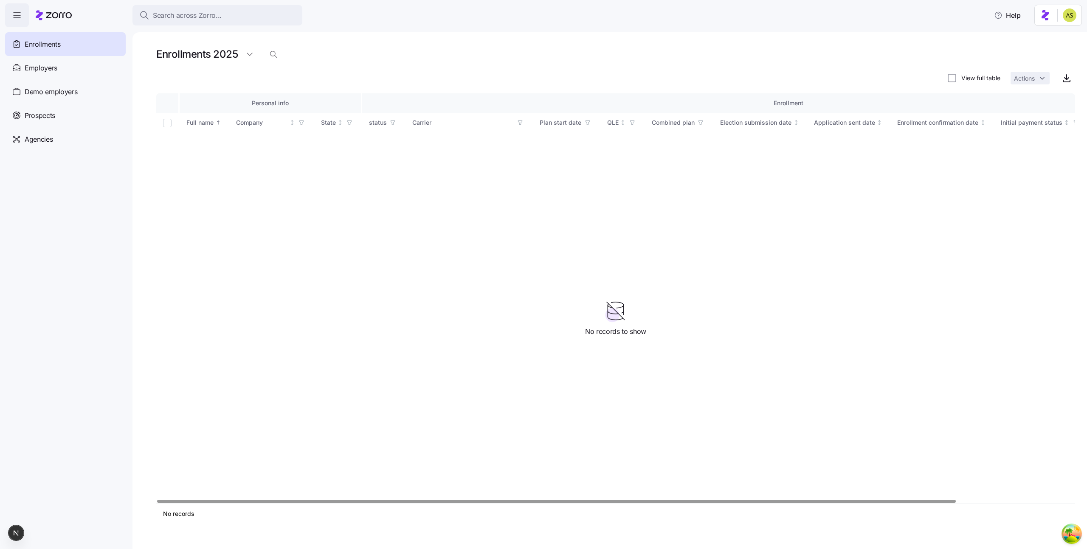
click at [949, 72] on div "View full table Actions" at bounding box center [999, 78] width 102 height 13
click at [950, 74] on input "View full table" at bounding box center [952, 78] width 8 height 8
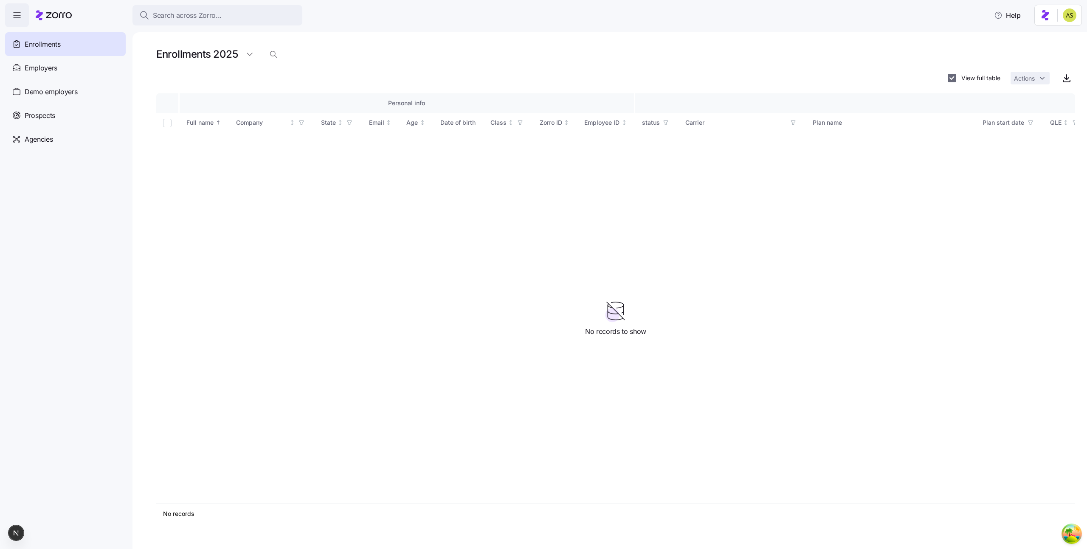
click at [950, 74] on input "View full table" at bounding box center [952, 78] width 8 height 8
checkbox input "false"
click at [1066, 9] on html "Search across Zorro... Help Enrollments Employers Demo employers Prospects Demo…" at bounding box center [543, 272] width 1087 height 544
click at [1054, 34] on div "My settings" at bounding box center [1052, 38] width 45 height 9
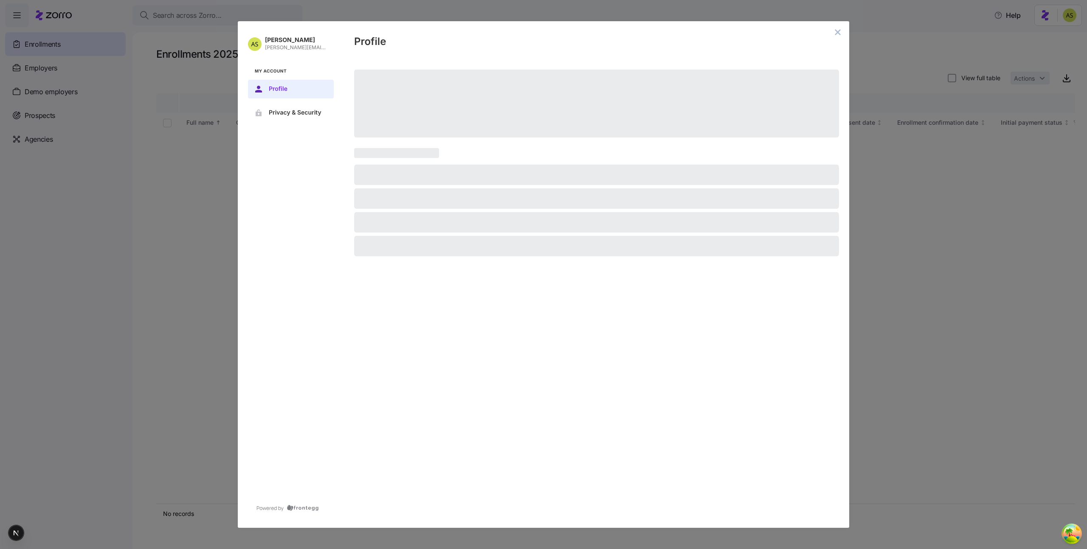
click at [842, 29] on button "close admin-box" at bounding box center [838, 32] width 12 height 12
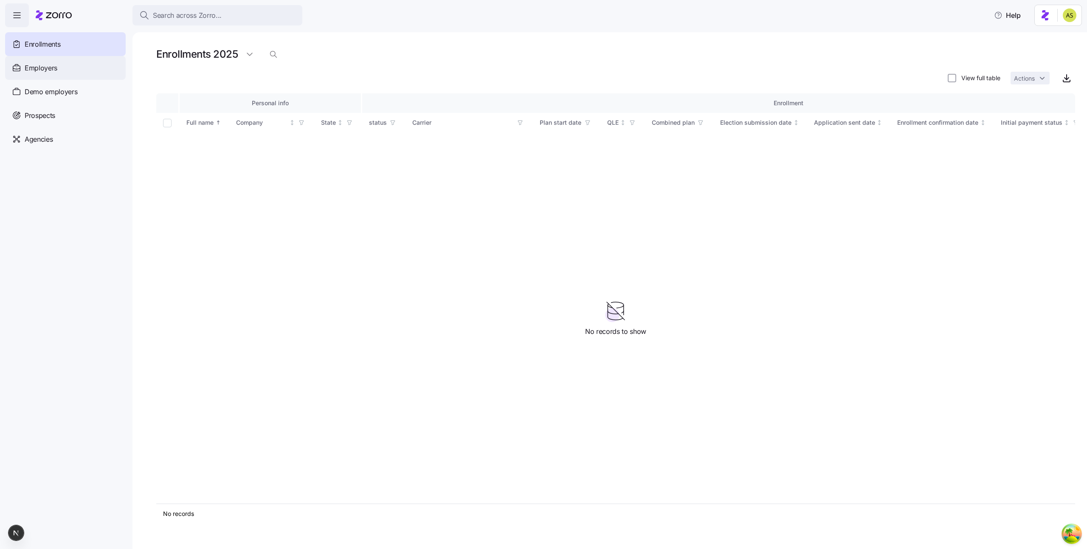
click at [63, 66] on div "Employers" at bounding box center [65, 68] width 121 height 24
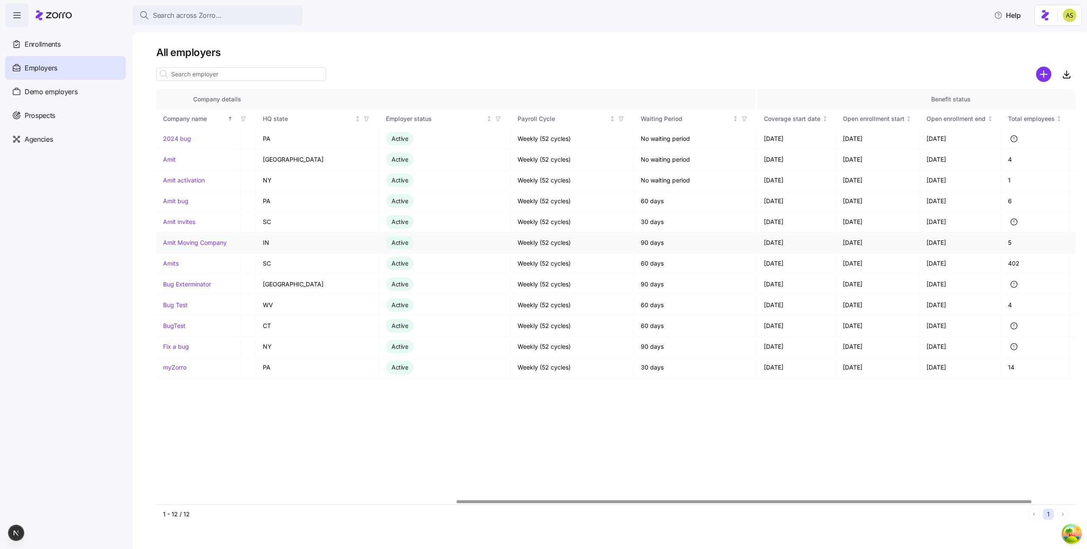
scroll to position [0, 483]
click at [169, 264] on link "Amits" at bounding box center [171, 263] width 16 height 8
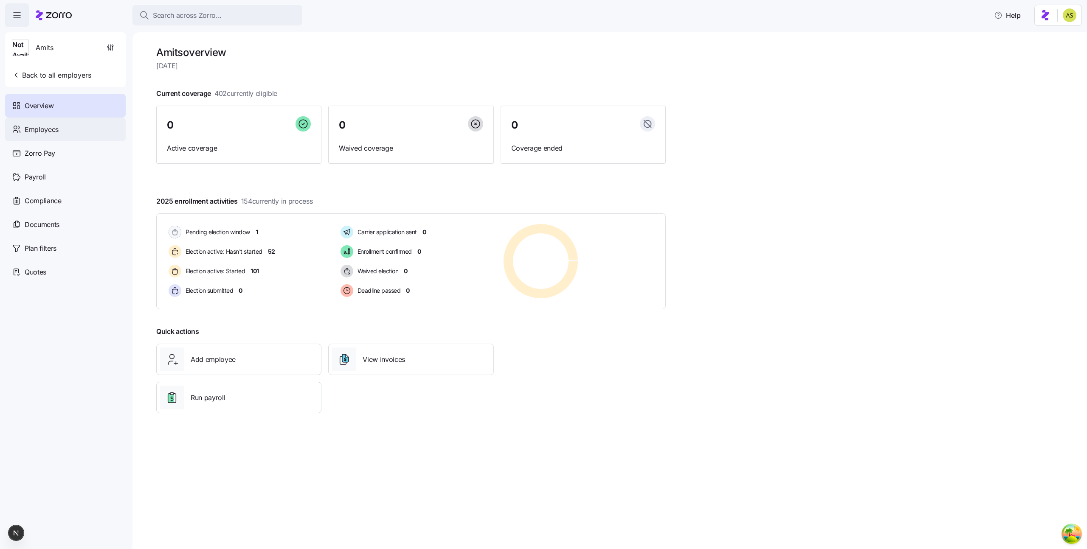
click at [59, 124] on div "Employees" at bounding box center [65, 130] width 121 height 24
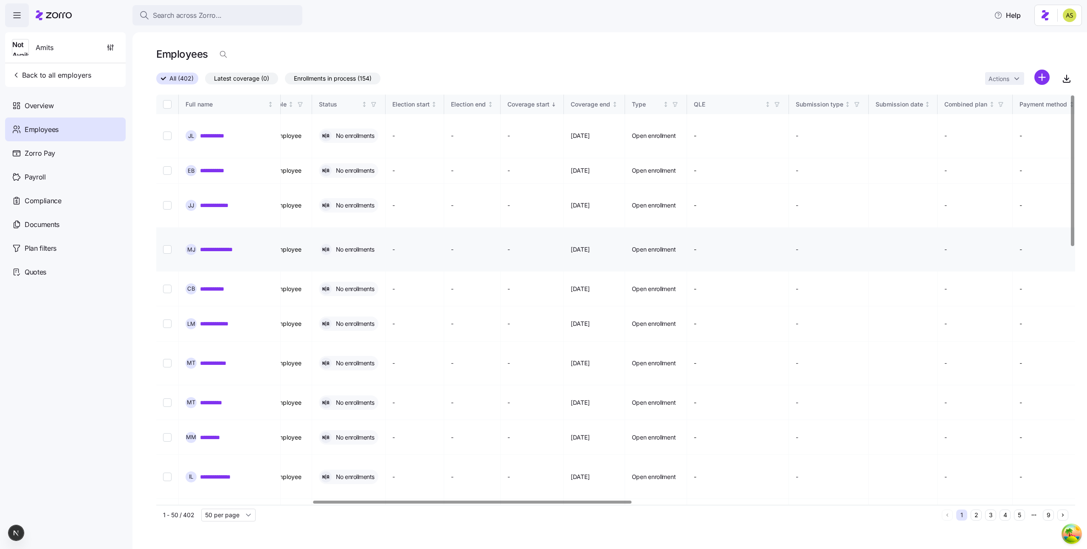
scroll to position [0, 456]
click at [228, 132] on link "**********" at bounding box center [218, 136] width 37 height 8
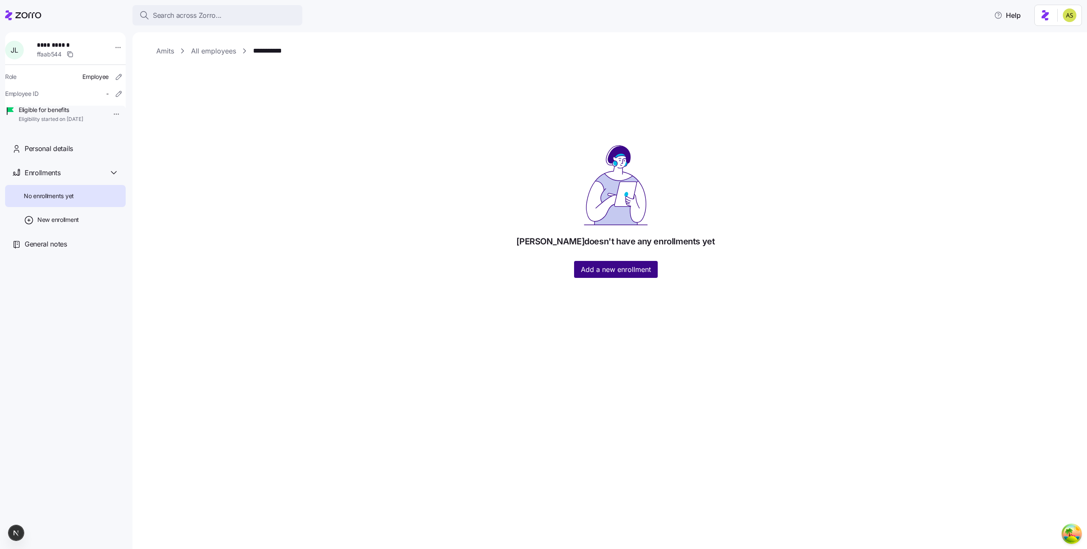
click at [641, 275] on button "Add a new enrollment" at bounding box center [616, 269] width 84 height 17
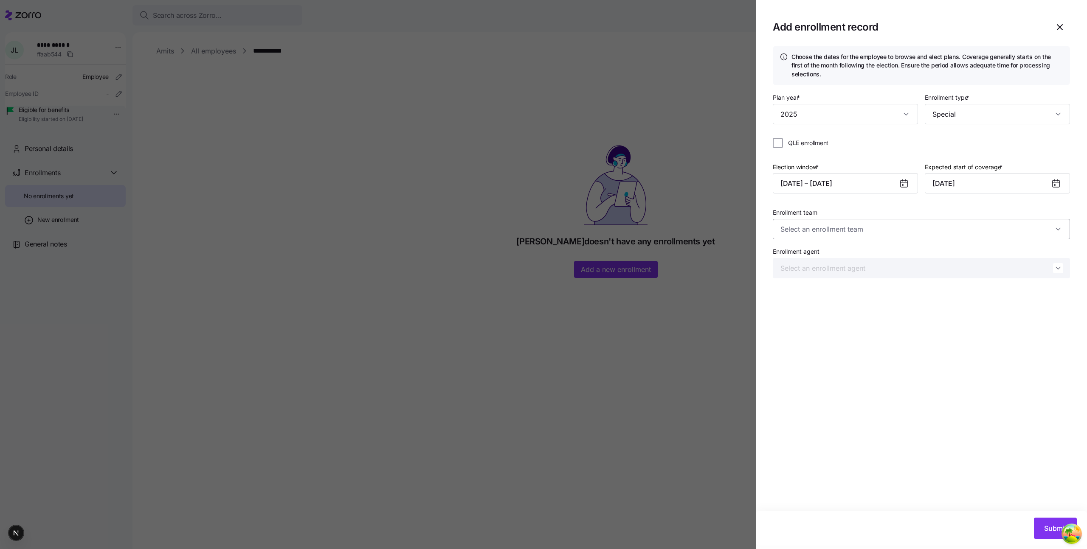
click at [861, 228] on input "Enrollment team" at bounding box center [921, 229] width 297 height 20
click at [844, 258] on span "Zorro Enrollment Team" at bounding box center [814, 254] width 62 height 9
type input "Zorro Enrollment Team"
click at [856, 385] on div "Choose the dates for the employee to browse and elect plans. Coverage generally…" at bounding box center [921, 278] width 331 height 465
click at [841, 266] on input "Enrollment agent" at bounding box center [921, 268] width 297 height 20
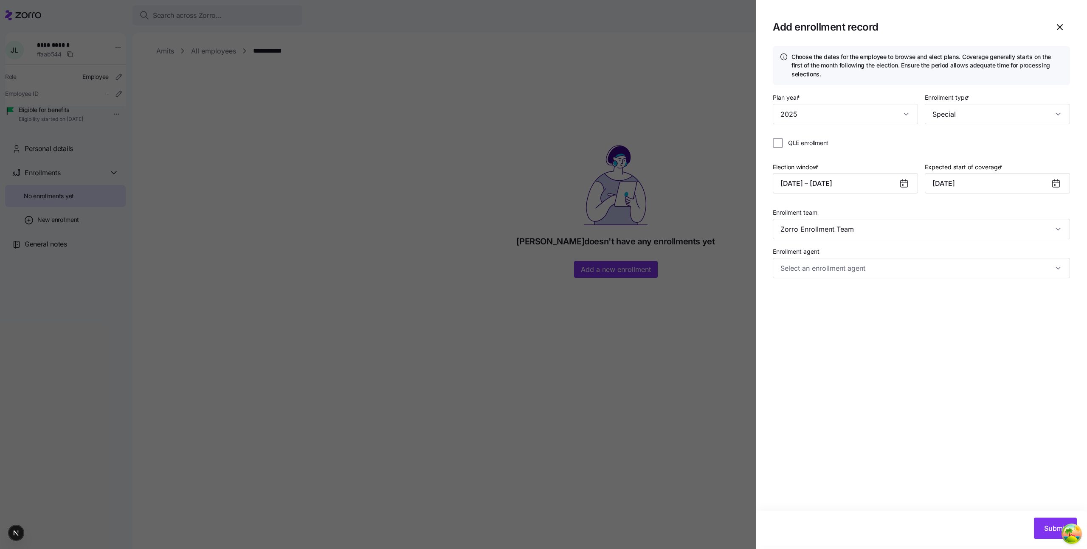
click at [851, 536] on div "Submit" at bounding box center [920, 528] width 312 height 21
click at [1040, 520] on button "Submit" at bounding box center [1055, 528] width 43 height 21
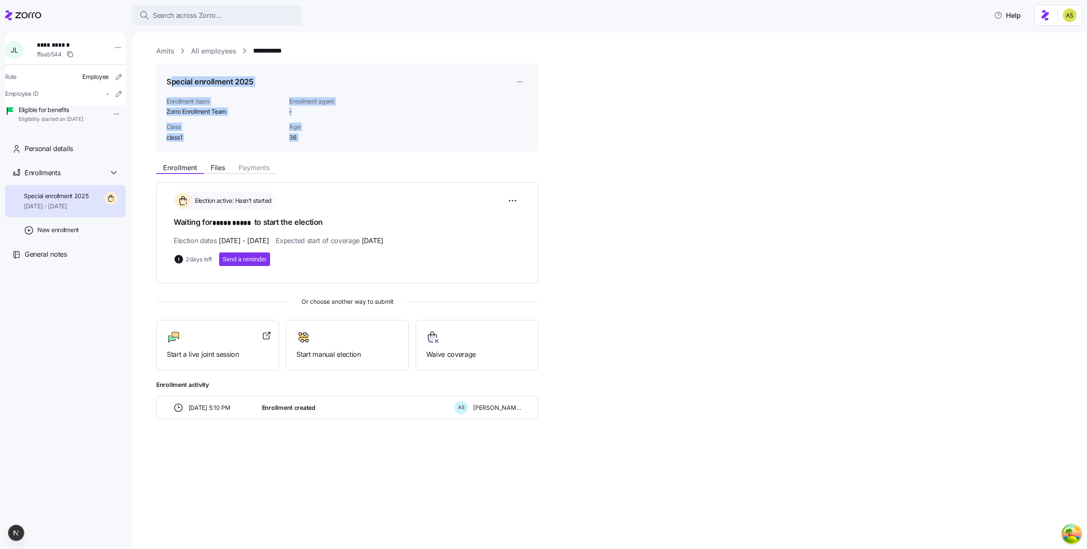
drag, startPoint x: 171, startPoint y: 81, endPoint x: 290, endPoint y: 169, distance: 148.0
click at [290, 169] on div "**********" at bounding box center [615, 253] width 919 height 414
click at [382, 159] on div "Enrollment Files Payments" at bounding box center [347, 166] width 382 height 15
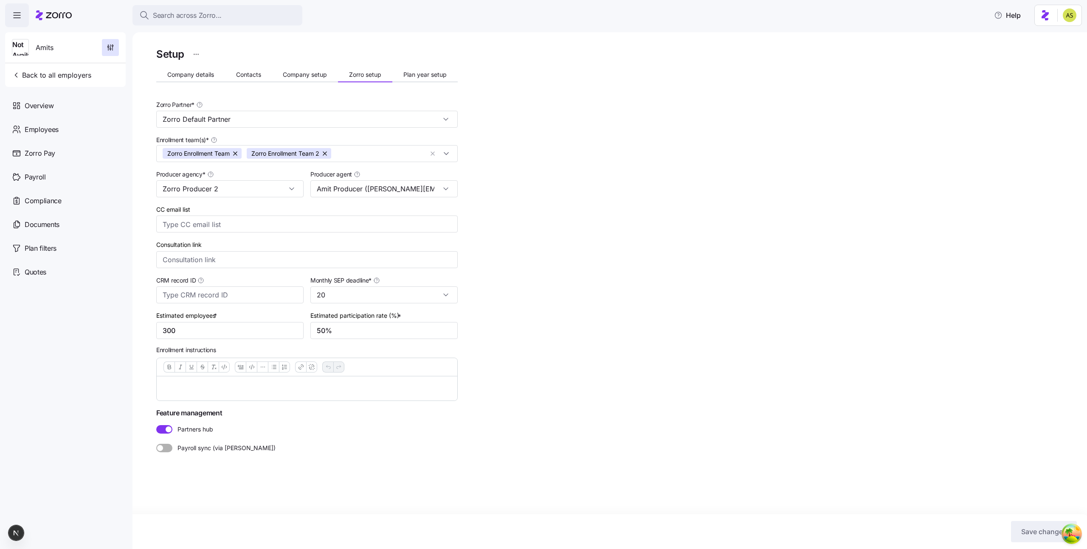
click at [66, 11] on icon at bounding box center [54, 15] width 36 height 10
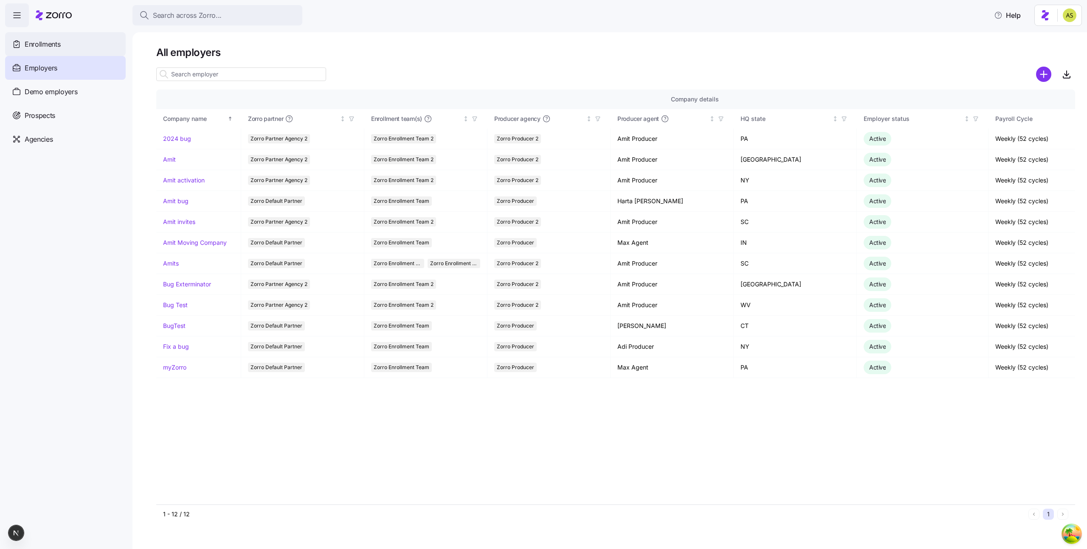
click at [56, 43] on span "Enrollments" at bounding box center [43, 44] width 36 height 11
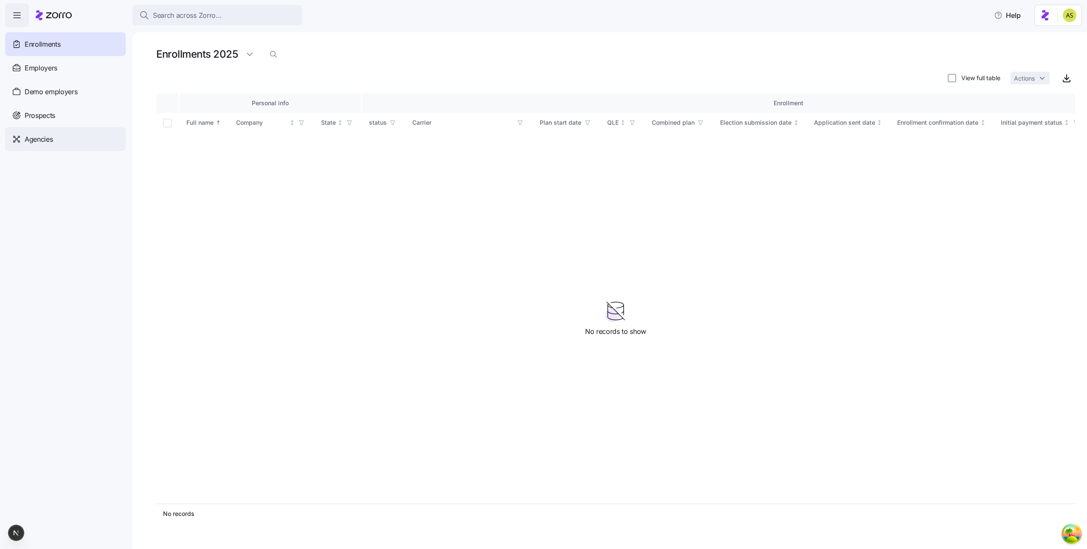
click at [49, 137] on span "Agencies" at bounding box center [39, 139] width 28 height 11
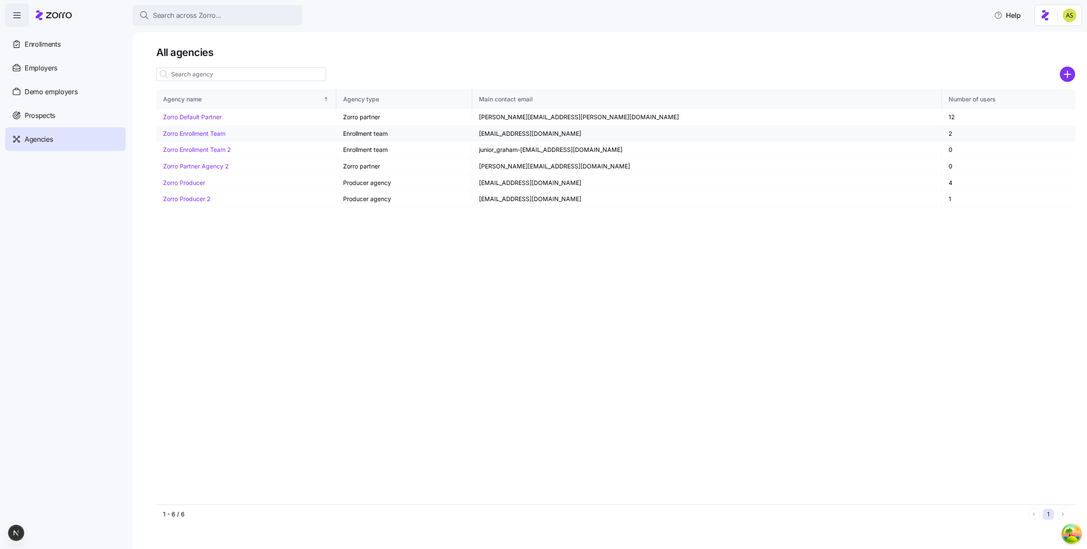
click at [193, 135] on link "Zorro Enrollment Team" at bounding box center [194, 133] width 62 height 7
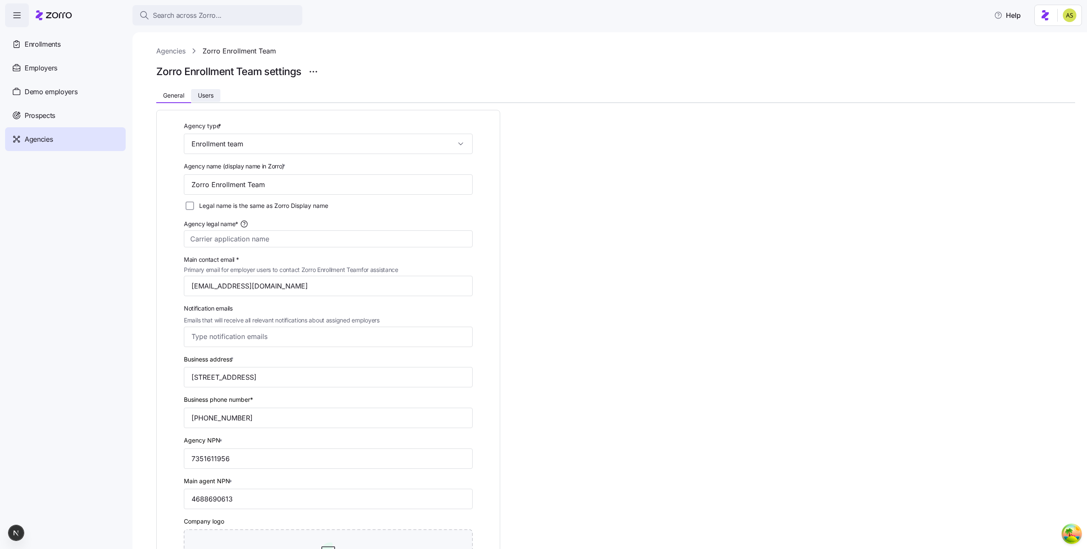
click at [203, 99] on button "Users" at bounding box center [205, 95] width 29 height 13
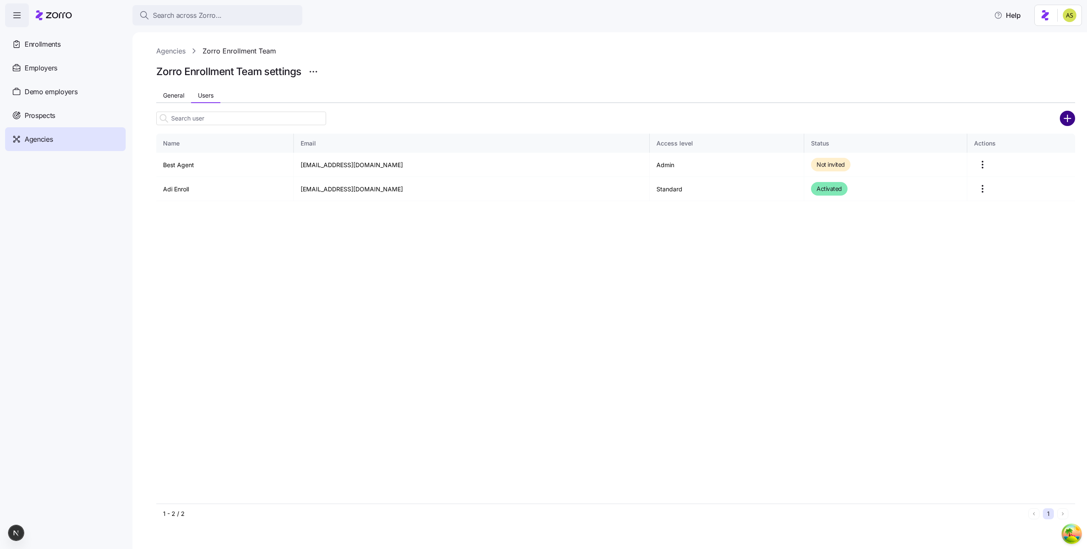
click at [508, 116] on circle "add icon" at bounding box center [1067, 118] width 14 height 14
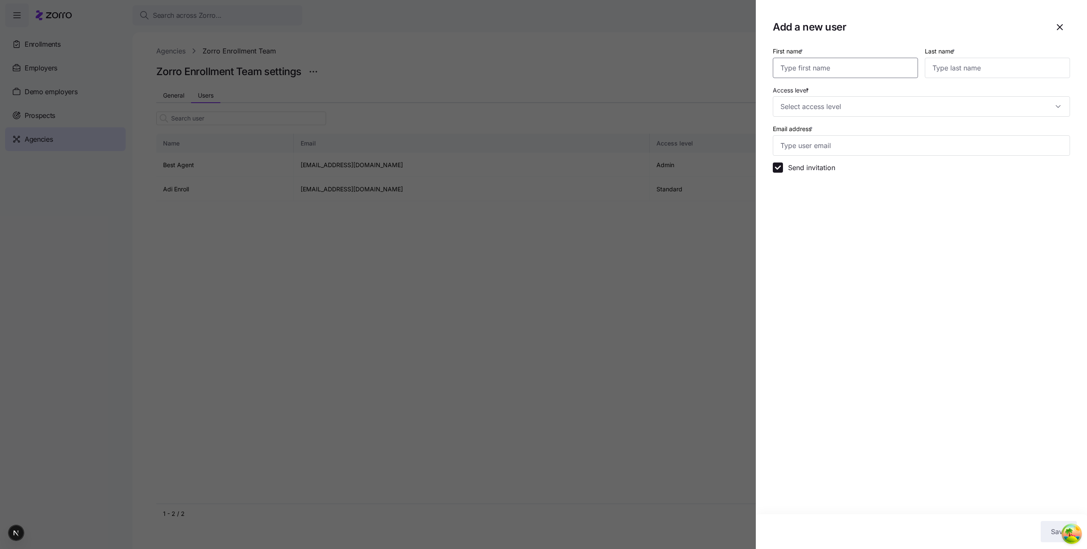
click at [508, 61] on input "First name *" at bounding box center [845, 68] width 145 height 20
type input "Amit"
type input "Sharon"
click at [508, 110] on input "Access level *" at bounding box center [921, 106] width 297 height 20
click at [508, 166] on span "All standard rights, plus can manage general settings and users" at bounding box center [867, 170] width 169 height 9
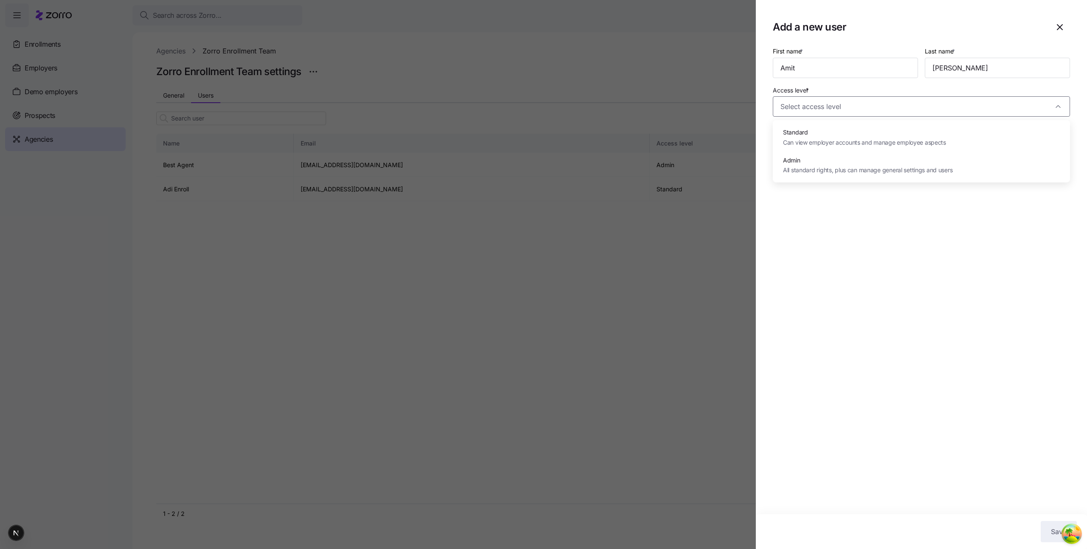
type input "Admin"
click at [508, 146] on input "Email address *" at bounding box center [921, 145] width 297 height 20
type input "amit.s+enrollmentTeam@myzorro.co"
click at [508, 527] on button "Save" at bounding box center [1058, 531] width 36 height 21
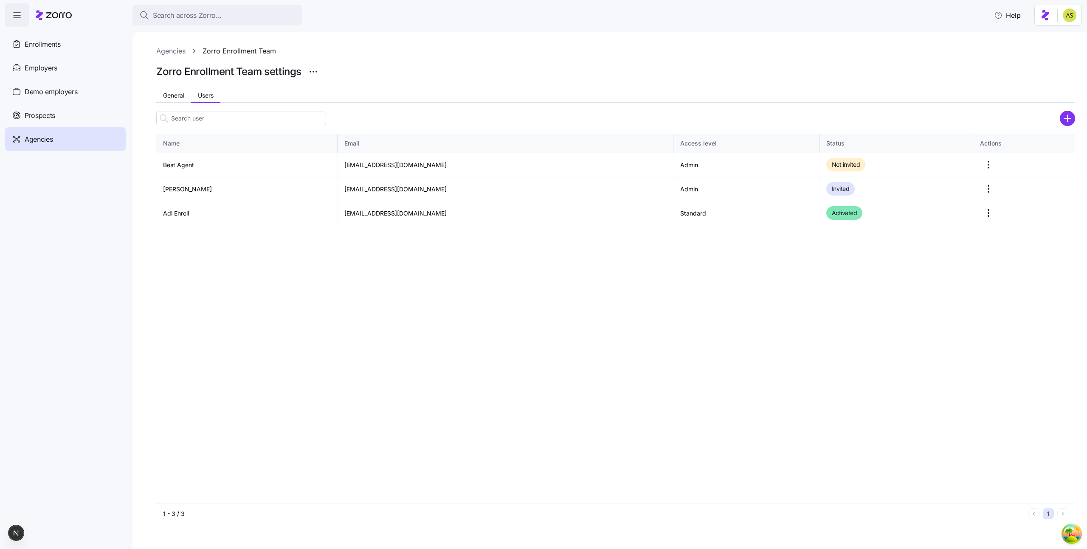
click at [508, 14] on html "Search across Zorro... Help Enrollments Employers Demo employers Prospects Demo…" at bounding box center [543, 272] width 1087 height 544
click at [508, 53] on div "Log out" at bounding box center [1046, 51] width 33 height 9
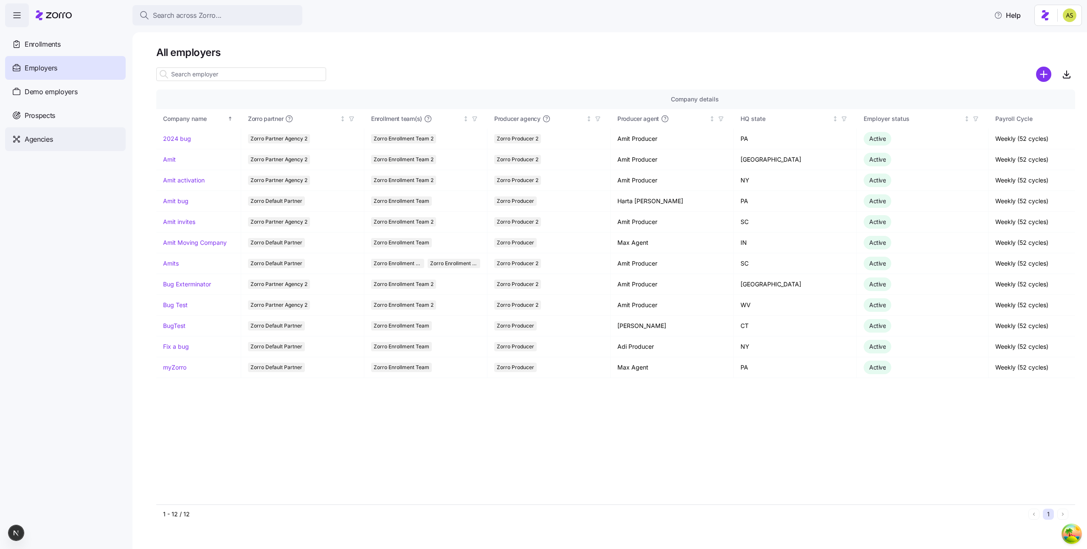
click at [61, 148] on div "Agencies" at bounding box center [65, 139] width 121 height 24
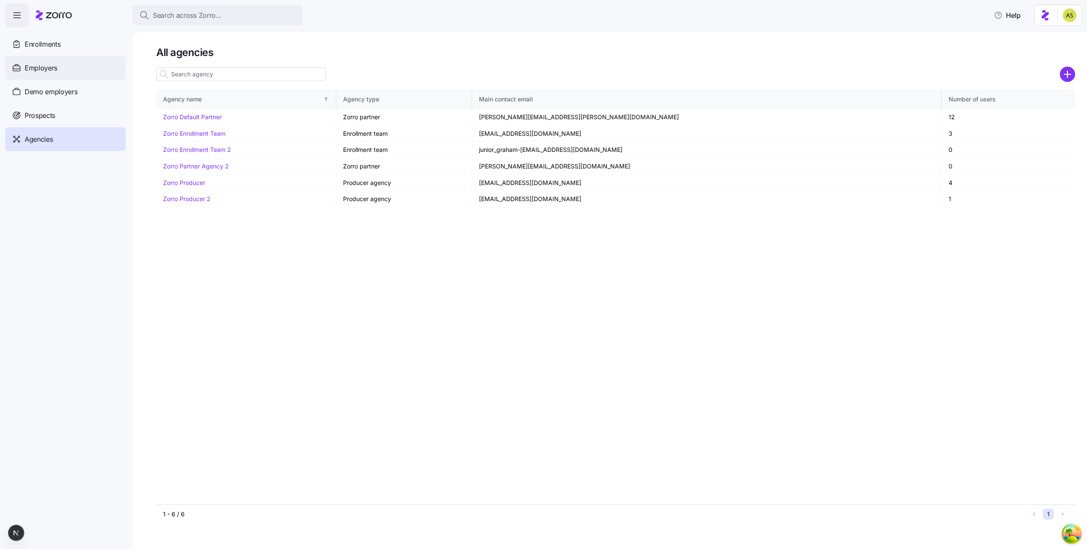
click at [65, 73] on div "Employers" at bounding box center [65, 68] width 121 height 24
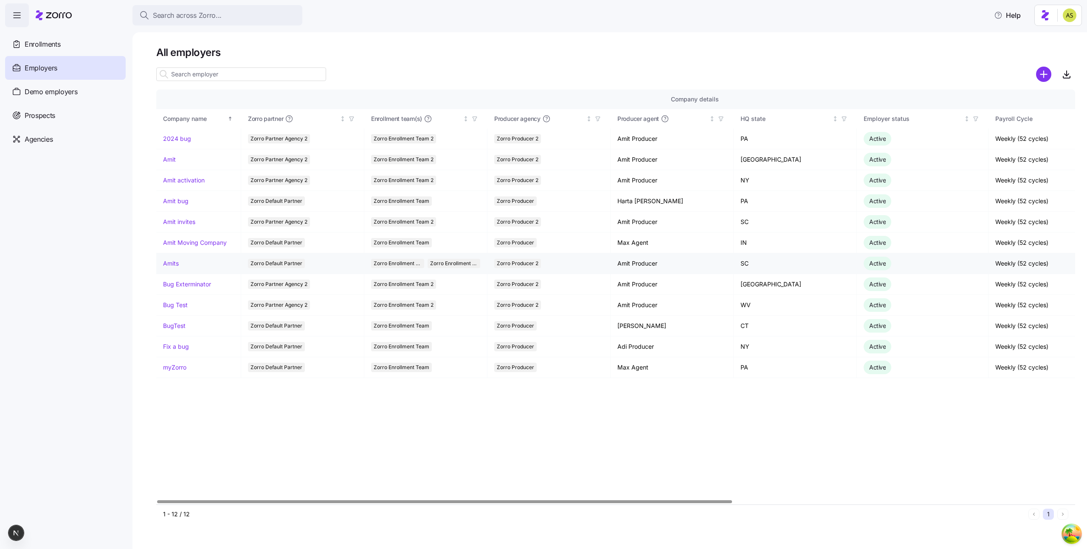
click at [174, 263] on link "Amits" at bounding box center [171, 263] width 16 height 8
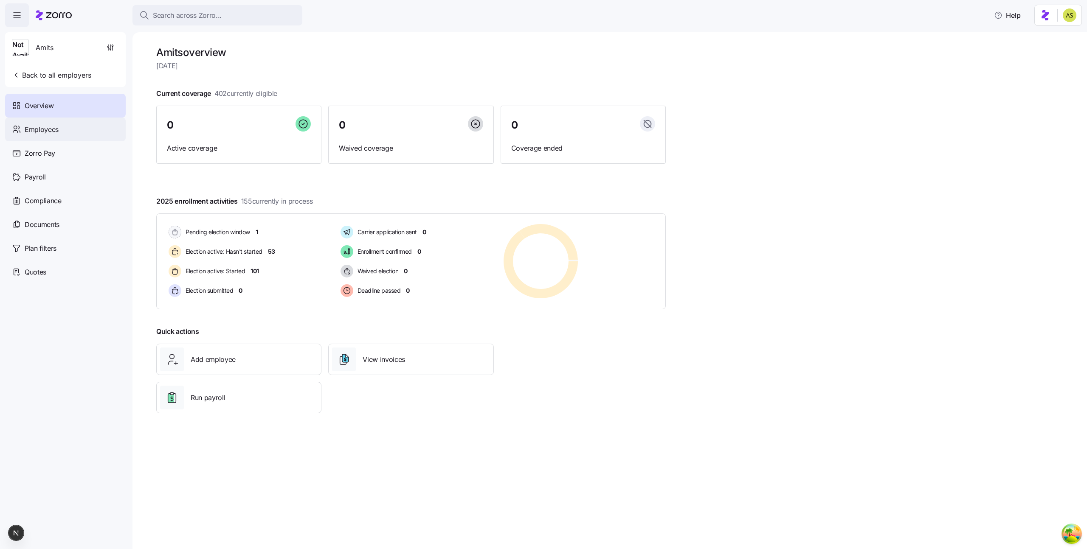
click at [39, 127] on span "Employees" at bounding box center [42, 129] width 34 height 11
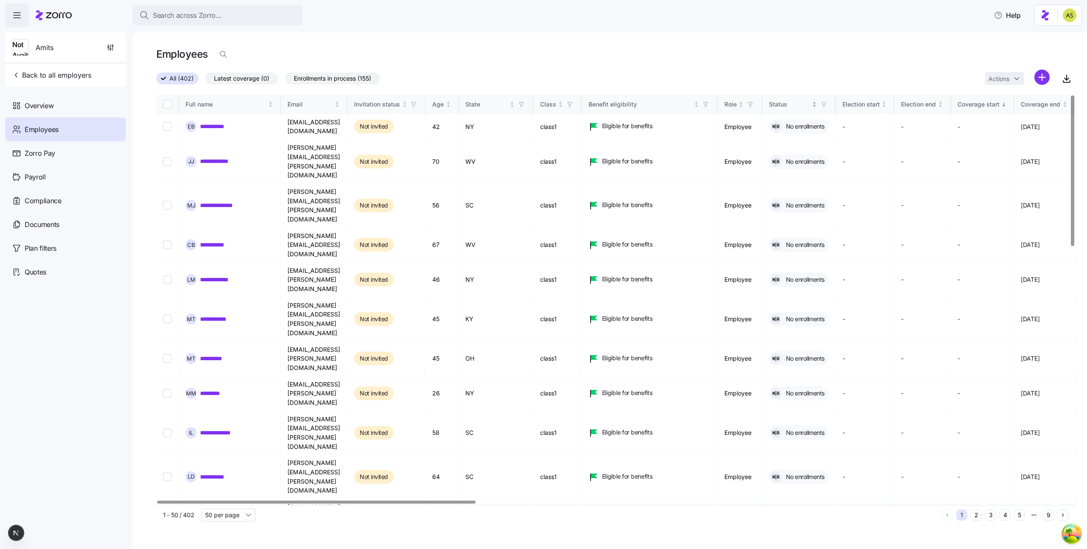
click at [827, 104] on icon "button" at bounding box center [824, 104] width 6 height 6
click at [832, 191] on div "Election active: Started" at bounding box center [861, 197] width 144 height 15
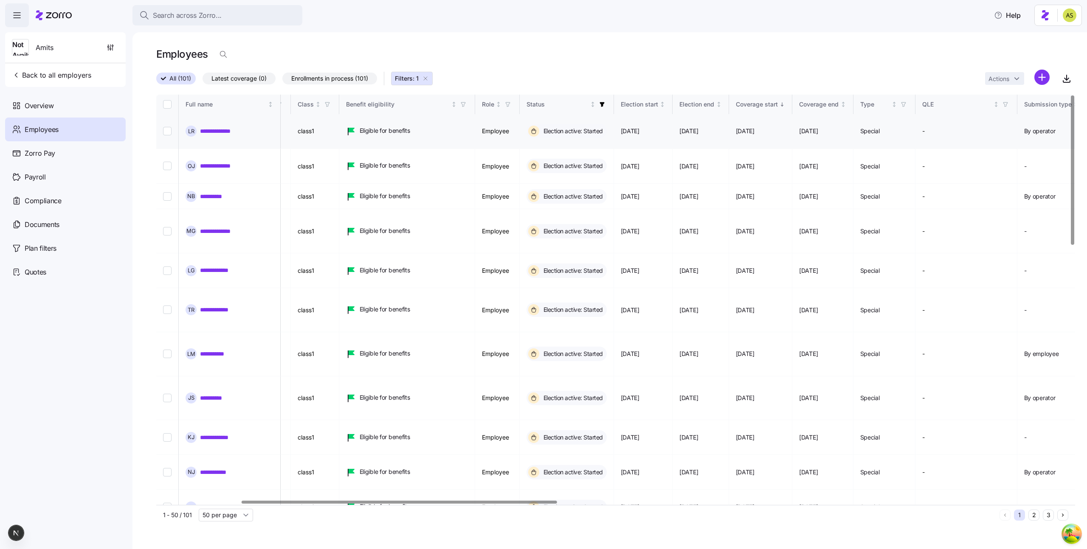
scroll to position [0, 246]
click at [662, 106] on icon "Not sorted" at bounding box center [659, 104] width 6 height 6
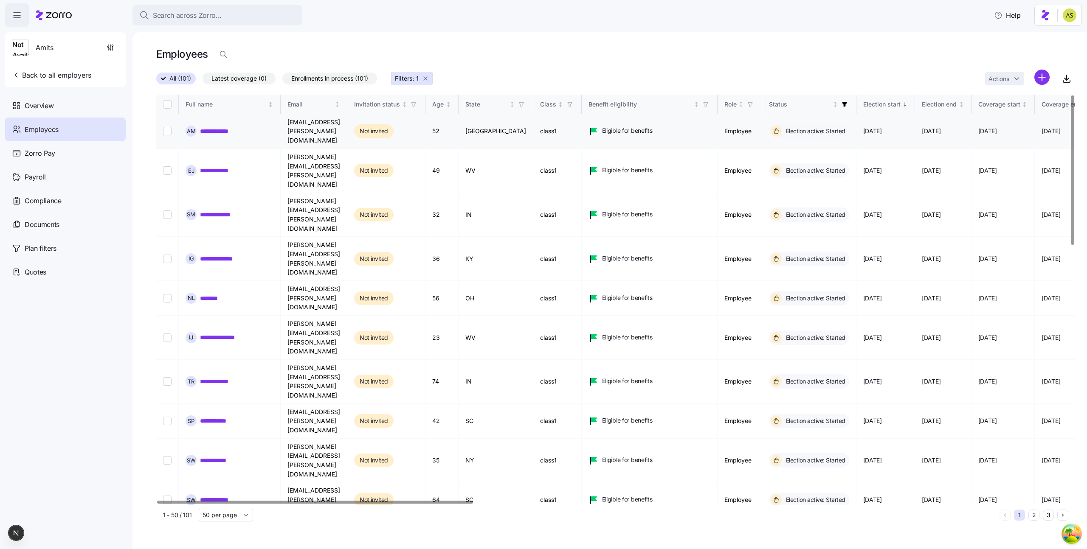
click at [231, 127] on link "**********" at bounding box center [219, 131] width 38 height 8
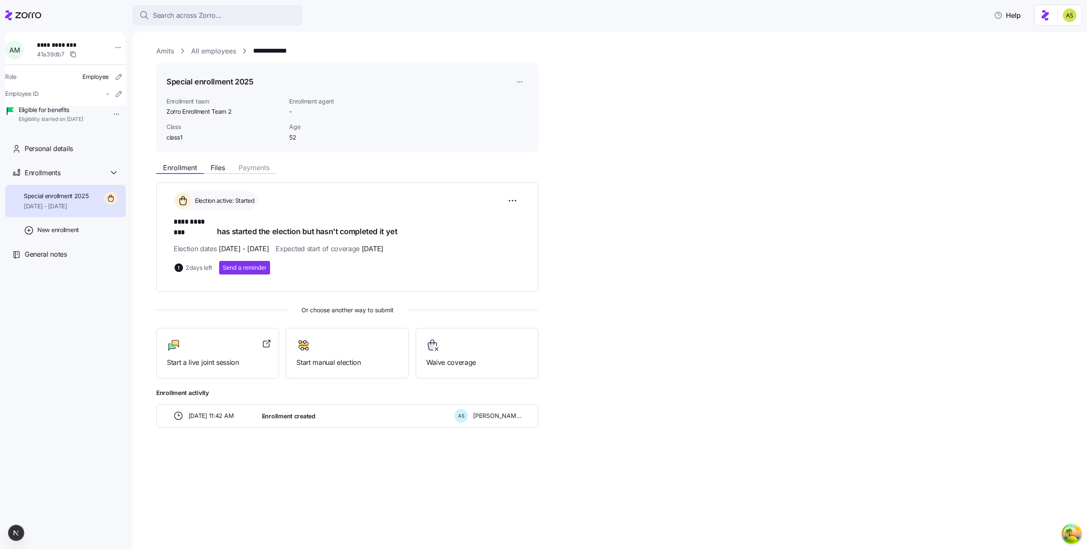
click at [522, 84] on html "**********" at bounding box center [543, 272] width 1087 height 544
click at [536, 114] on div "Assign enrollment" at bounding box center [542, 116] width 49 height 9
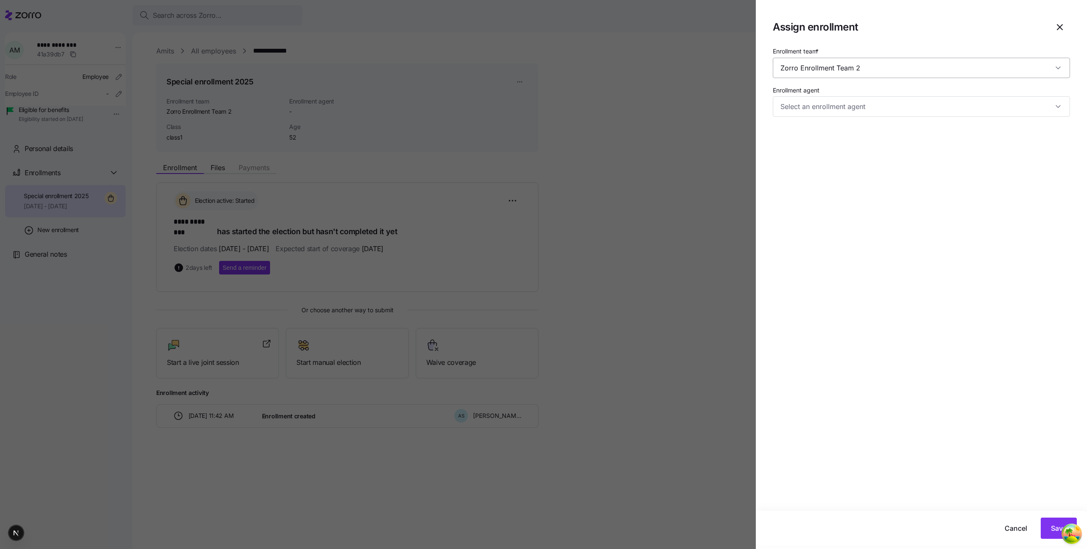
click at [881, 64] on input "Zorro Enrollment Team 2" at bounding box center [921, 68] width 297 height 20
click at [876, 93] on div "Zorro Enrollment Team" at bounding box center [921, 94] width 290 height 18
type input "Zorro Enrollment Team"
click at [868, 104] on input "Enrollment agent" at bounding box center [921, 106] width 297 height 20
click at [843, 152] on span "[PERSON_NAME] ([EMAIL_ADDRESS][DOMAIN_NAME])" at bounding box center [861, 150] width 157 height 9
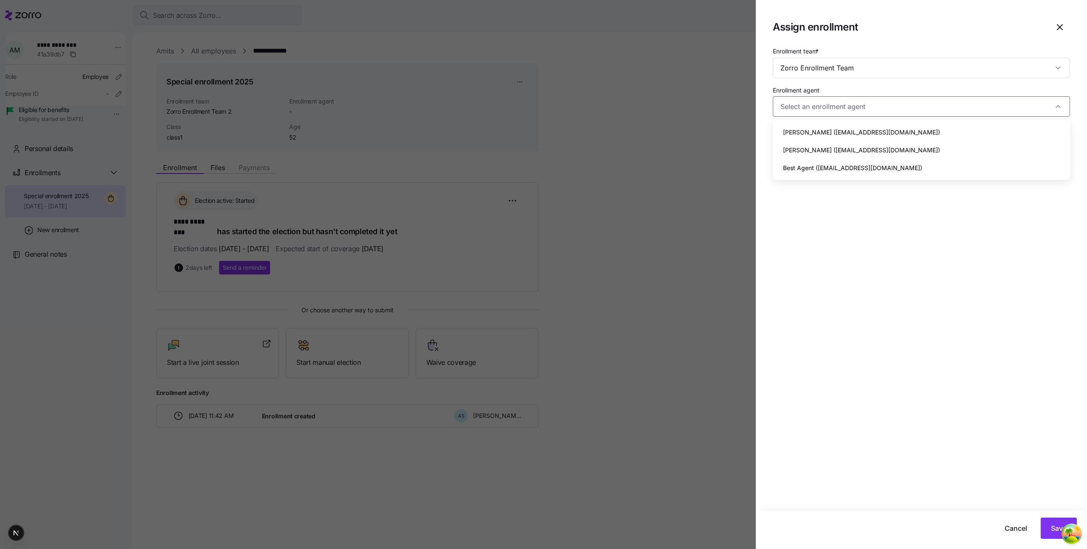
type input "[PERSON_NAME] ([EMAIL_ADDRESS][DOMAIN_NAME])"
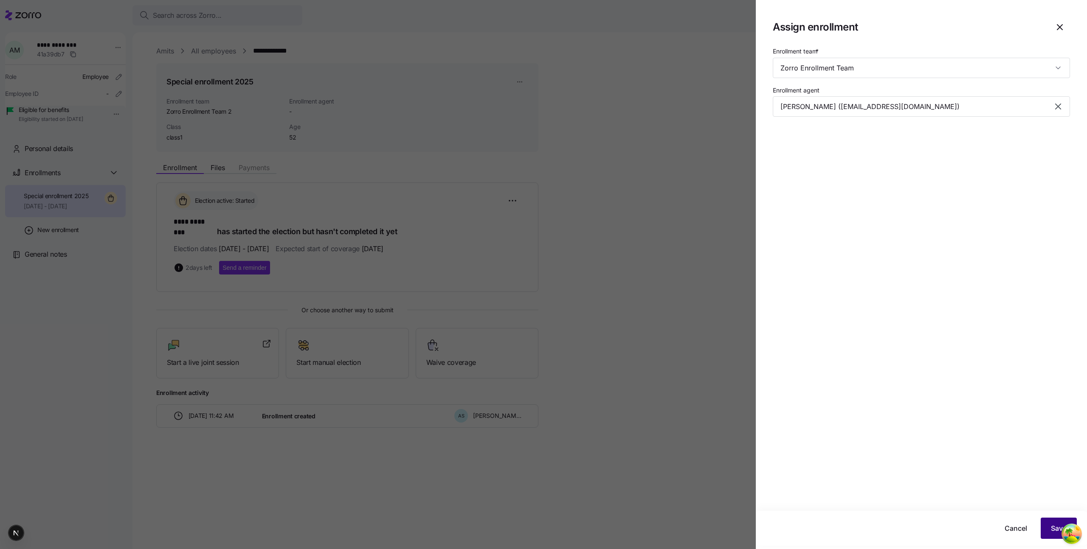
click at [1047, 531] on button "Save" at bounding box center [1058, 528] width 36 height 21
